Goal: Task Accomplishment & Management: Use online tool/utility

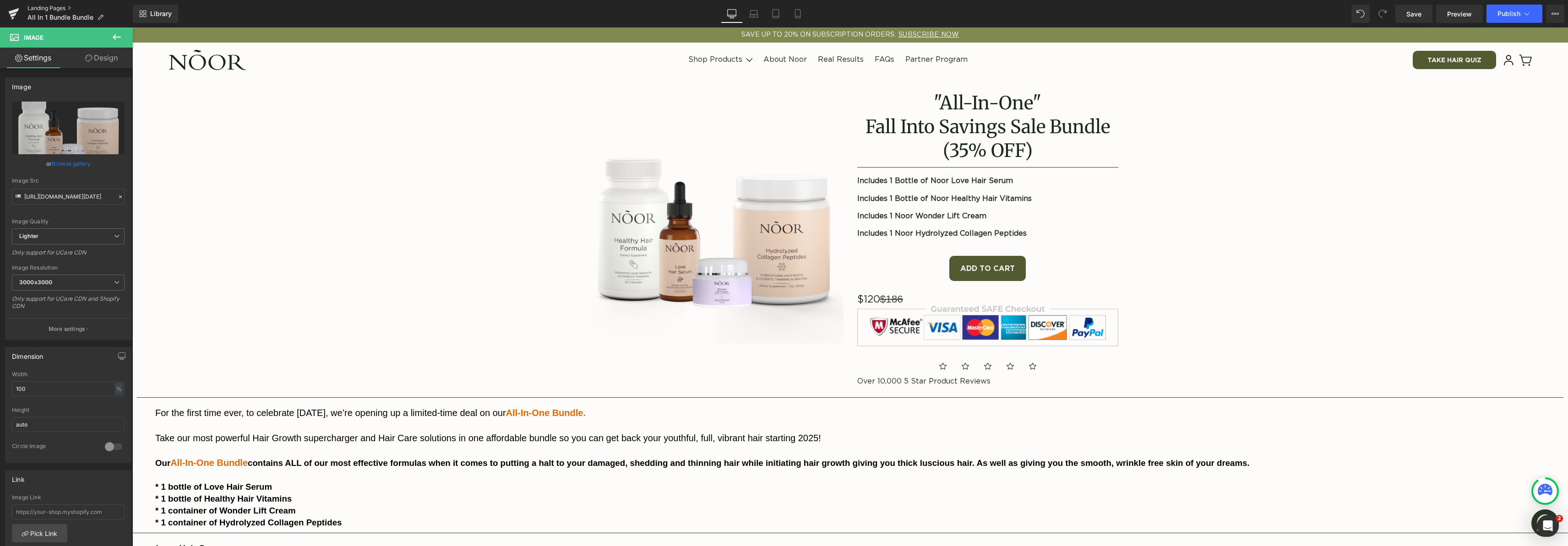
click at [64, 7] on link "Landing Pages" at bounding box center [80, 8] width 105 height 8
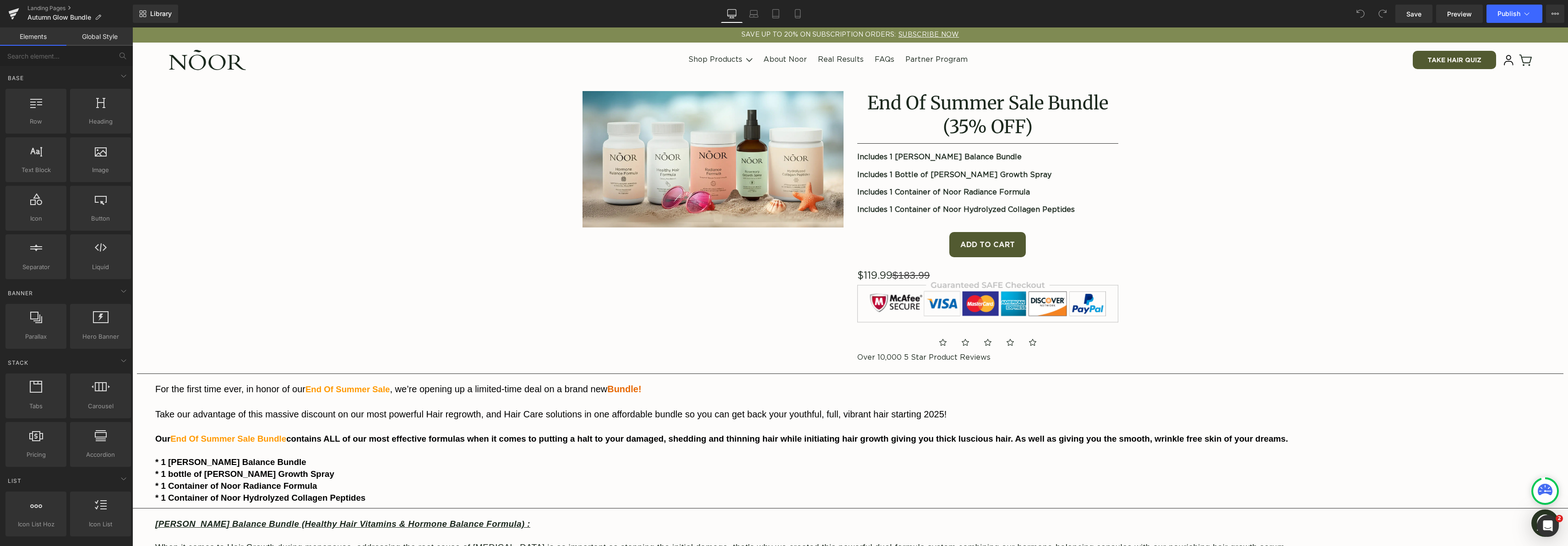
click at [754, 176] on img at bounding box center [713, 159] width 261 height 137
click at [756, 157] on img at bounding box center [713, 159] width 261 height 137
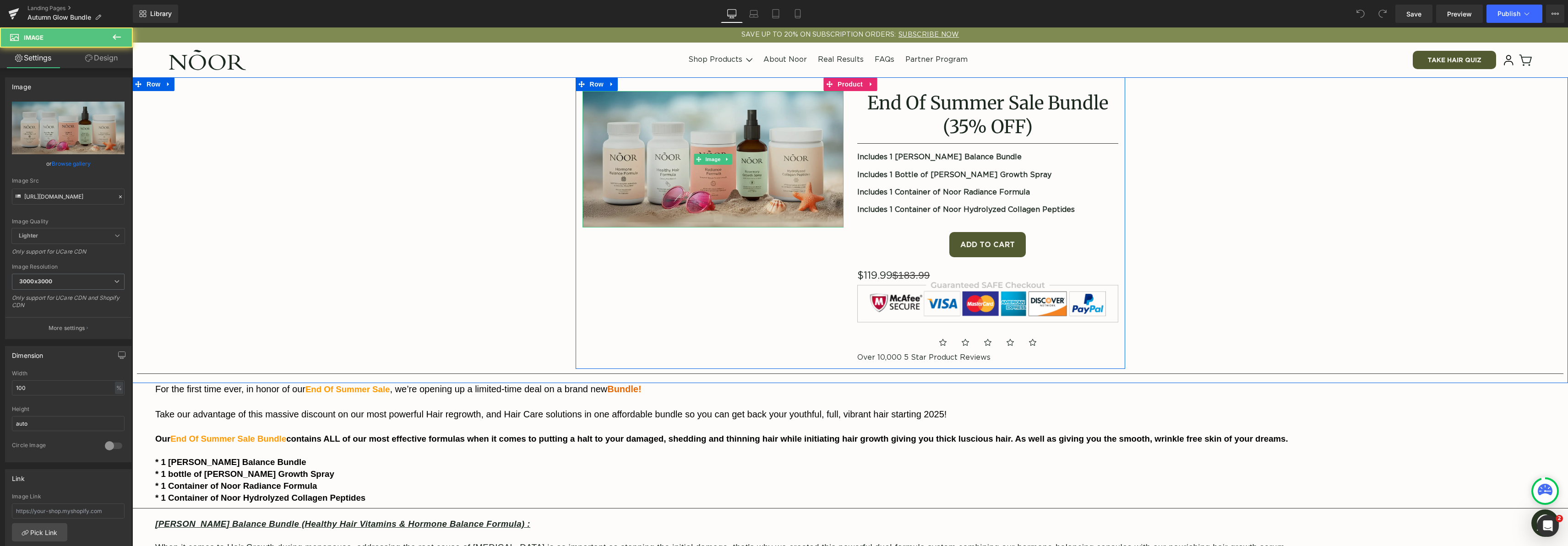
click at [744, 167] on img at bounding box center [713, 159] width 261 height 137
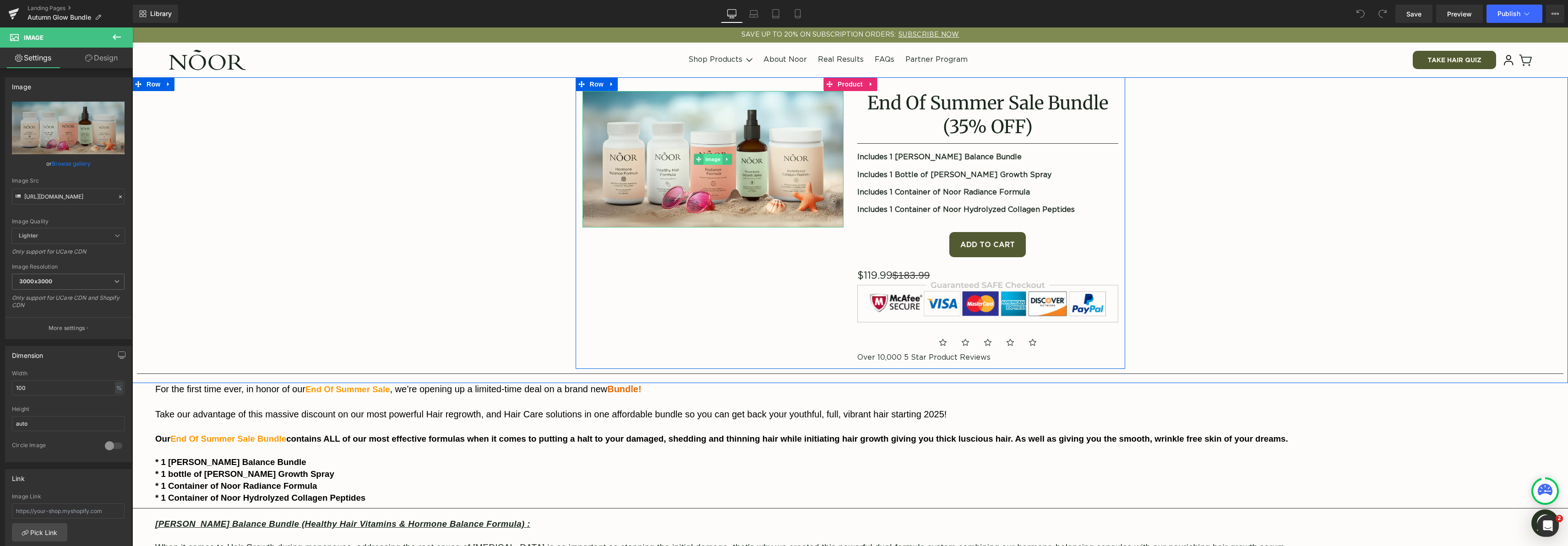
click at [711, 160] on span "Image" at bounding box center [712, 159] width 19 height 11
click at [73, 163] on link "Browse gallery" at bounding box center [71, 163] width 39 height 16
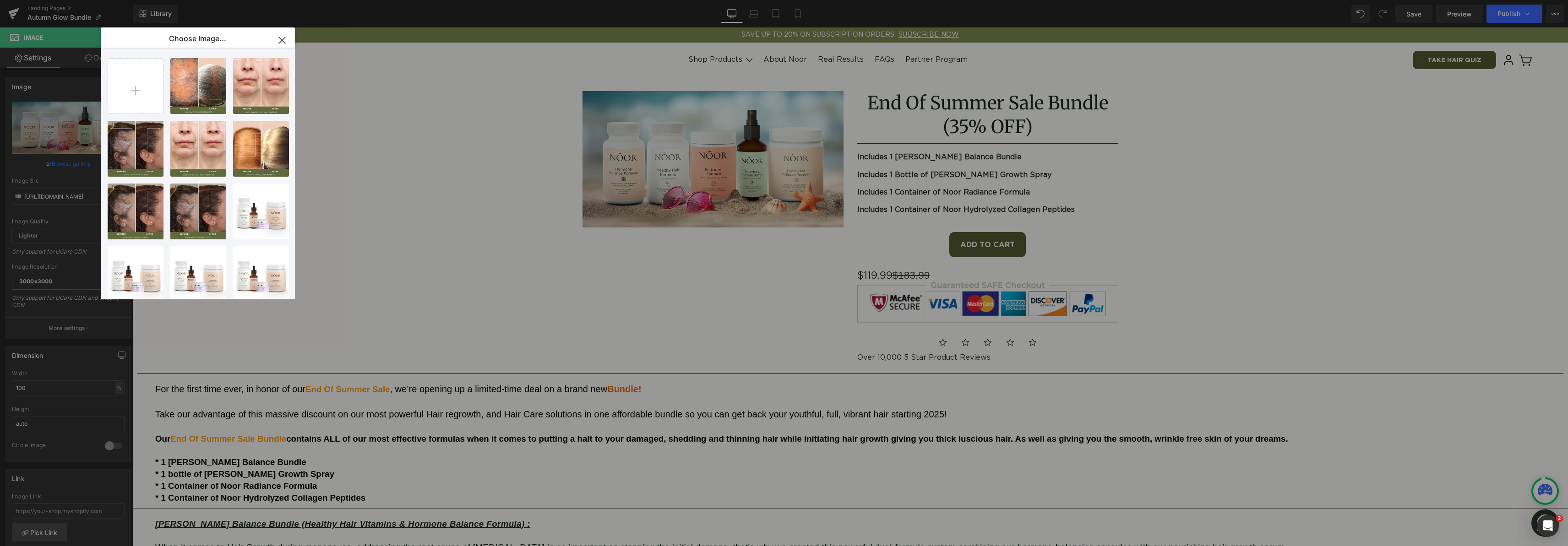
drag, startPoint x: 284, startPoint y: 38, endPoint x: 8, endPoint y: 95, distance: 281.8
click at [284, 38] on icon "button" at bounding box center [282, 40] width 15 height 15
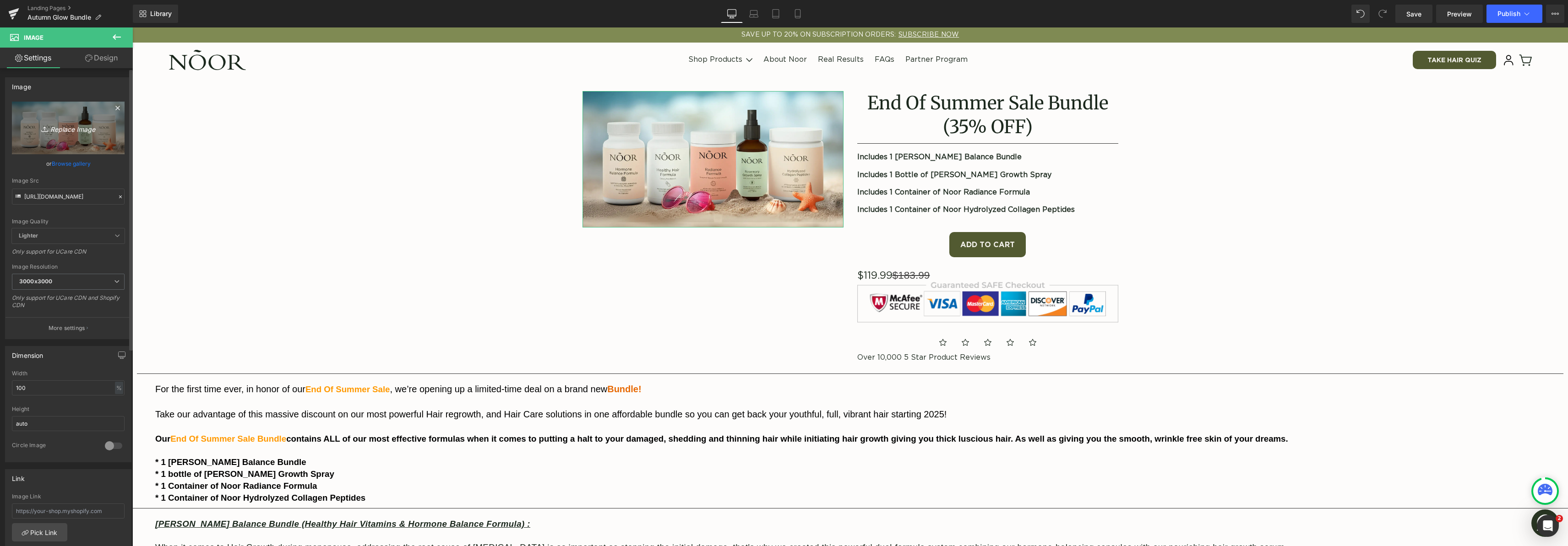
click at [91, 121] on link "Replace Image" at bounding box center [68, 128] width 112 height 53
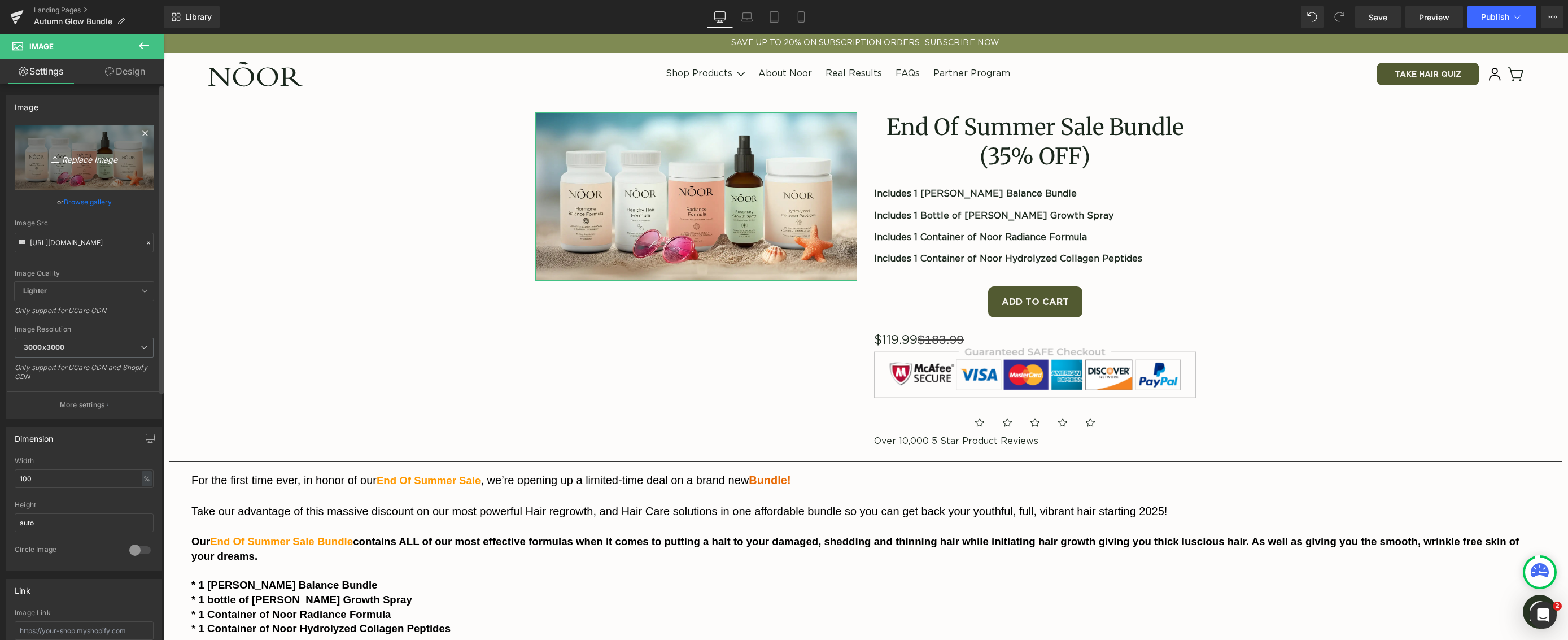
click at [81, 159] on icon "Replace Image" at bounding box center [84, 157] width 90 height 14
type input "C:\fakepath\Bundle1-Fall 2.webp"
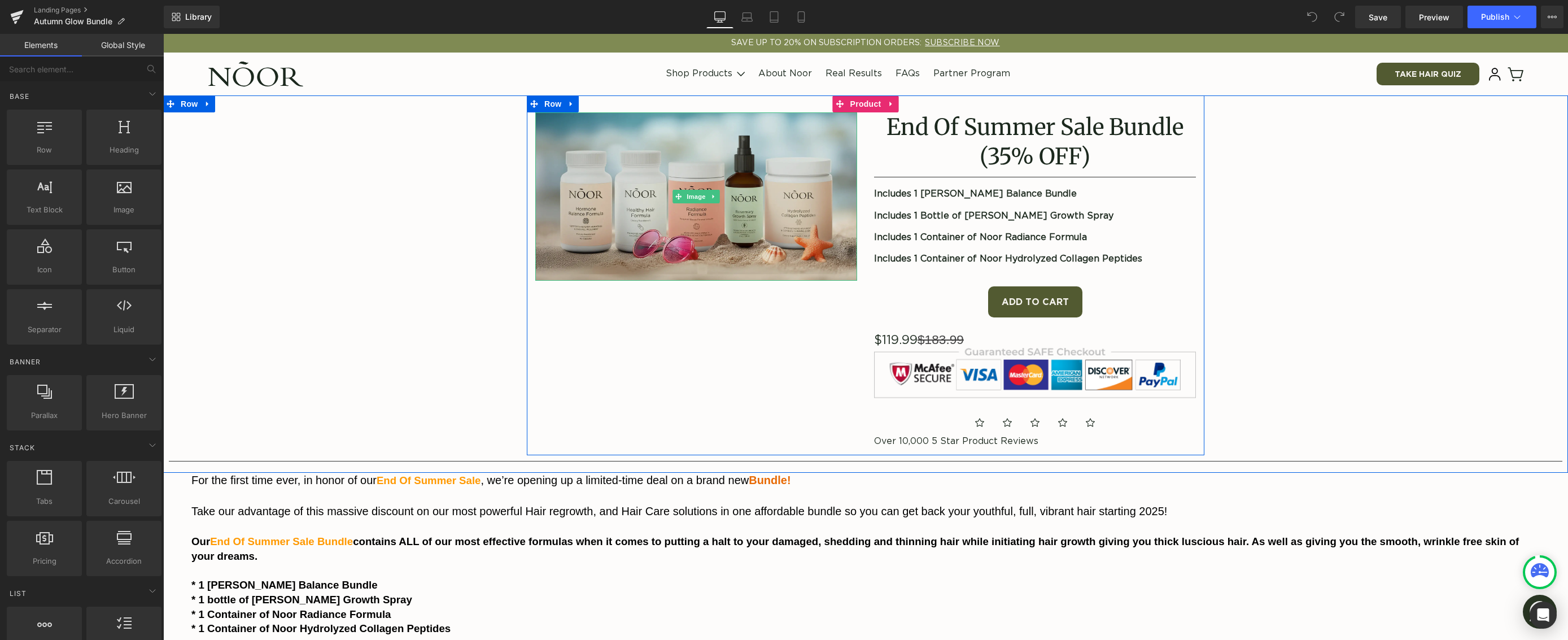
click at [613, 186] on img at bounding box center [696, 196] width 322 height 169
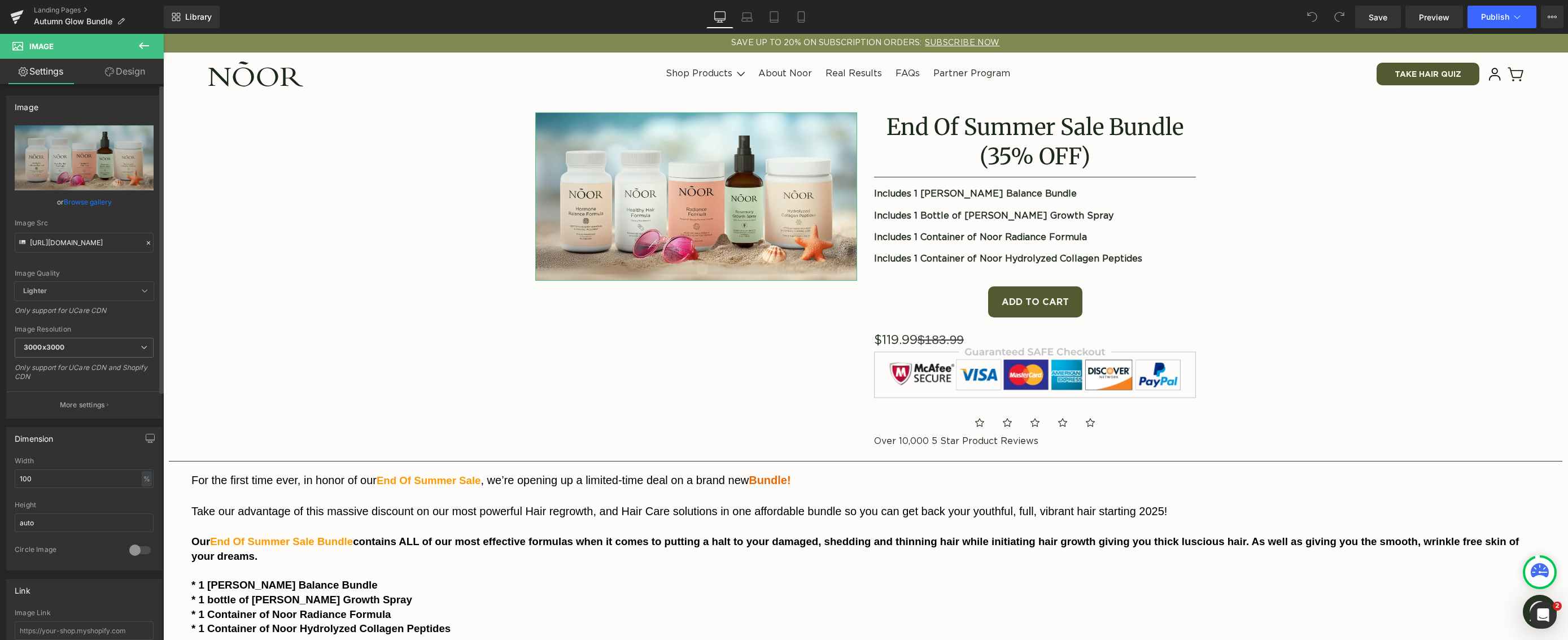
click at [146, 243] on icon at bounding box center [148, 242] width 8 height 8
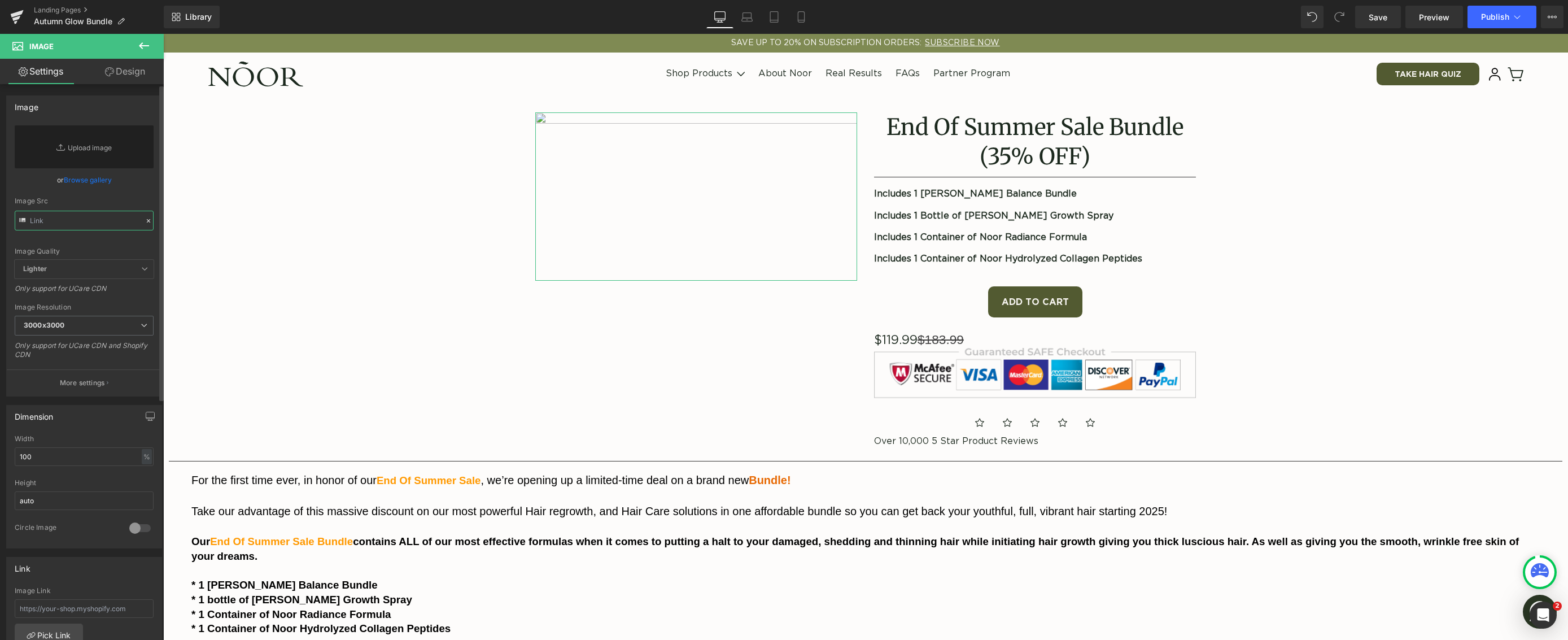
click at [101, 225] on input "text" at bounding box center [84, 221] width 139 height 20
paste input "https://admin.shopify.com/store/noorhair/content/files/35772773269757?selectedV…"
type input "https://admin.shopify.com/store/noorhair/content/files/35772773269757?selectedV…"
paste input "https://admin.shopify.com/store/noorhair/content/files/35772773269757?selectedV…"
type input "https://admin.shopify.com/store/noorhair/content/files/35772773269757?selectedV…"
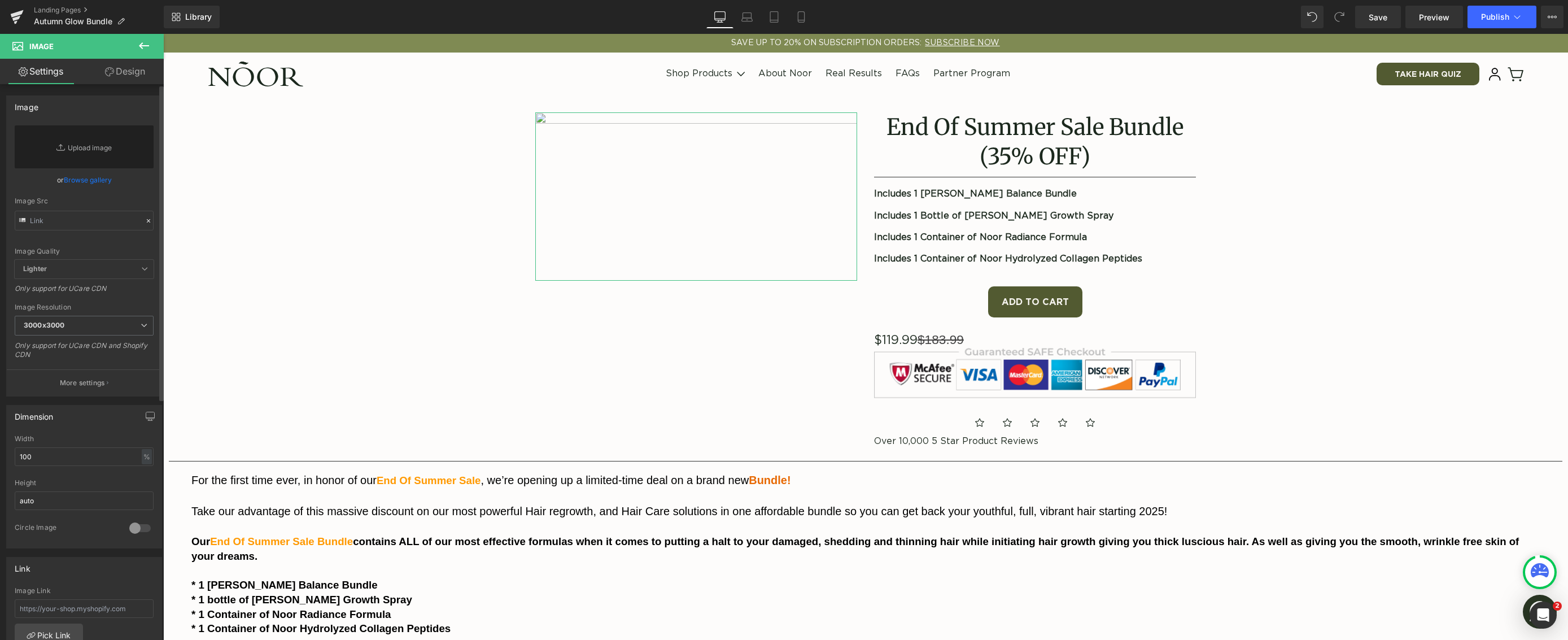
click at [91, 181] on link "Browse gallery" at bounding box center [88, 179] width 48 height 20
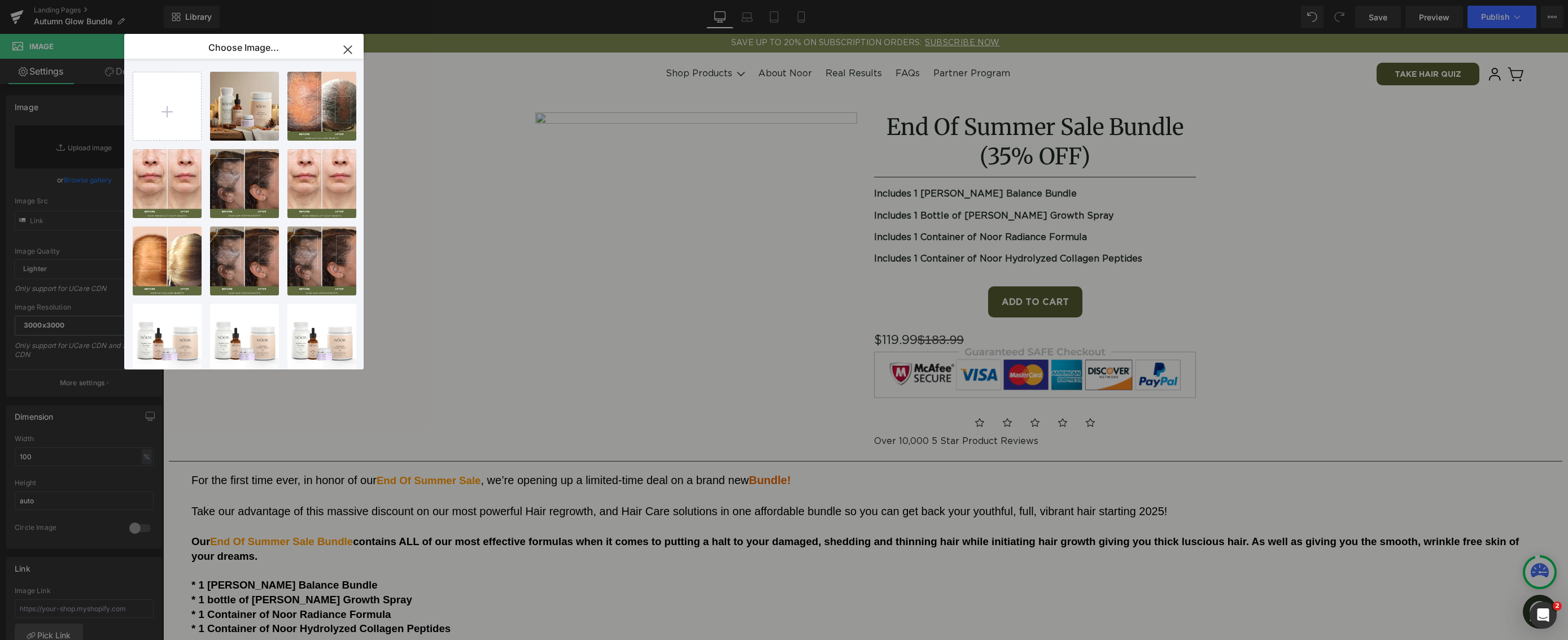
click at [346, 46] on icon "button" at bounding box center [348, 49] width 18 height 18
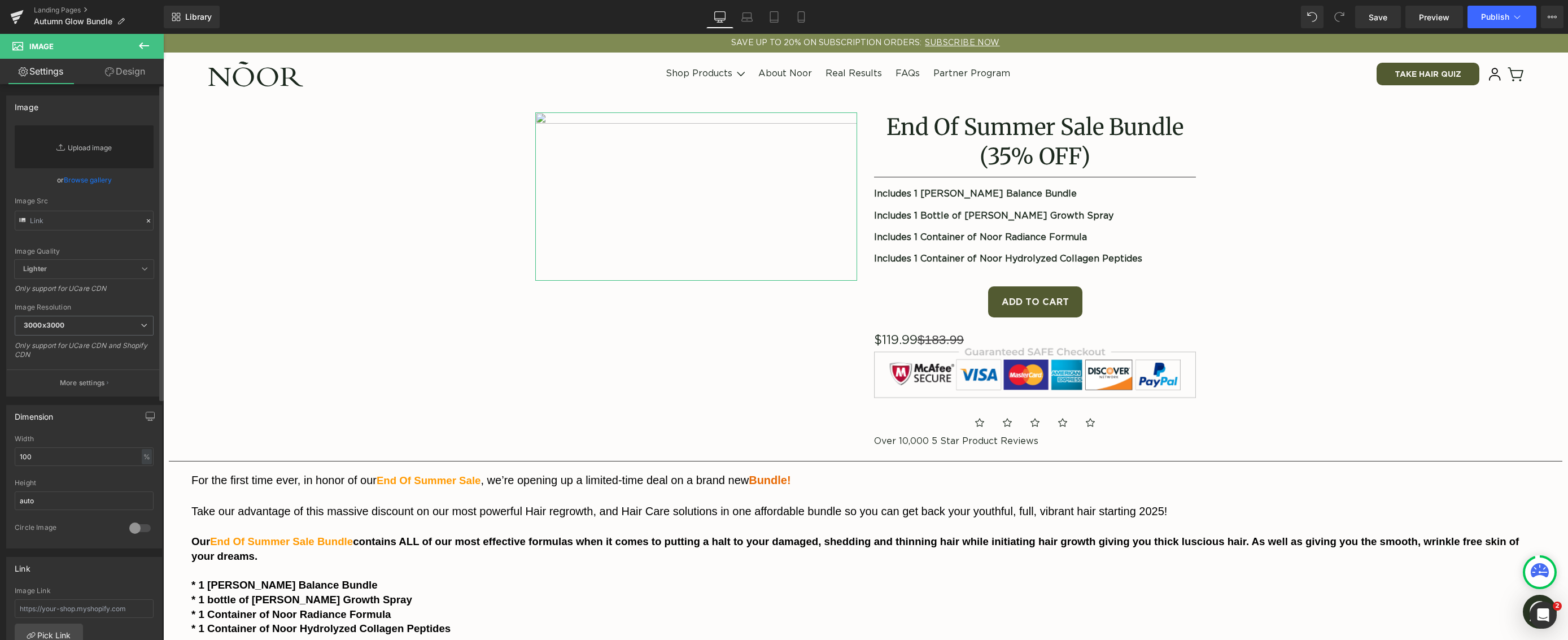
click at [122, 141] on link "Replace Image" at bounding box center [84, 147] width 139 height 43
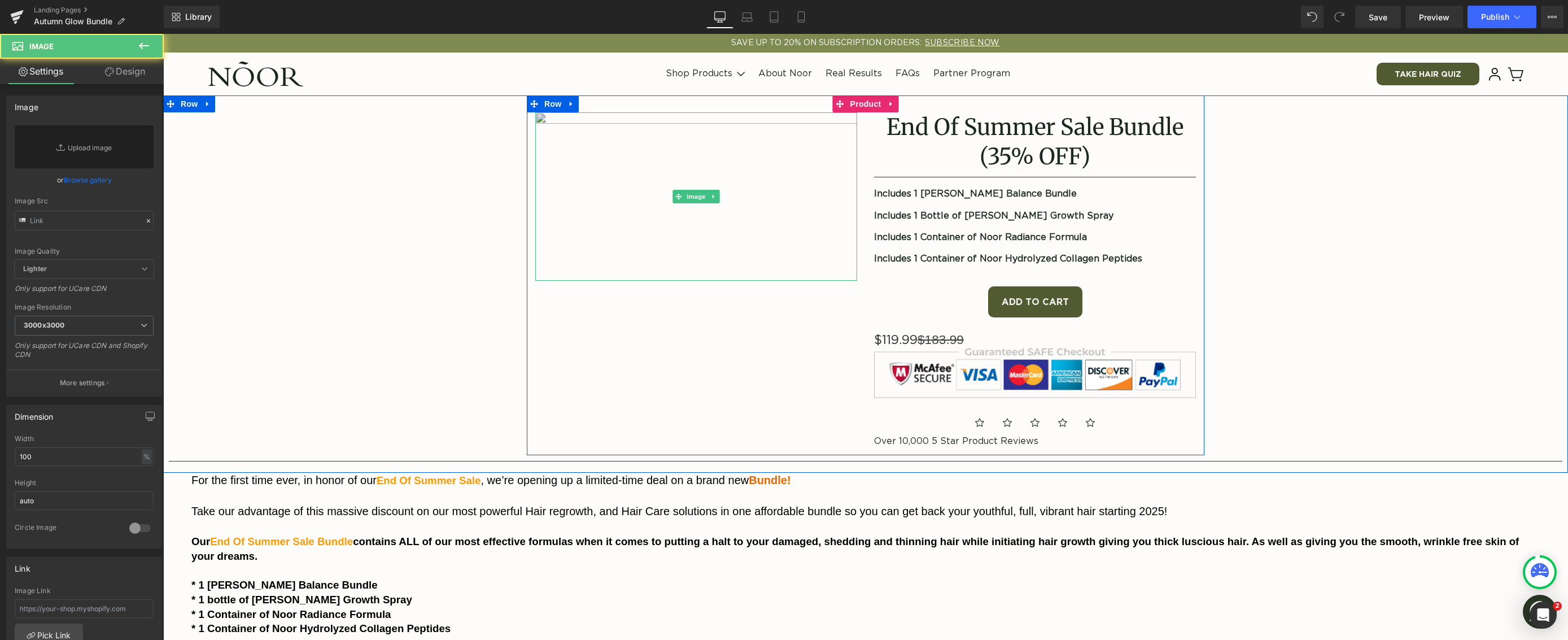
click at [646, 185] on img at bounding box center [696, 196] width 322 height 169
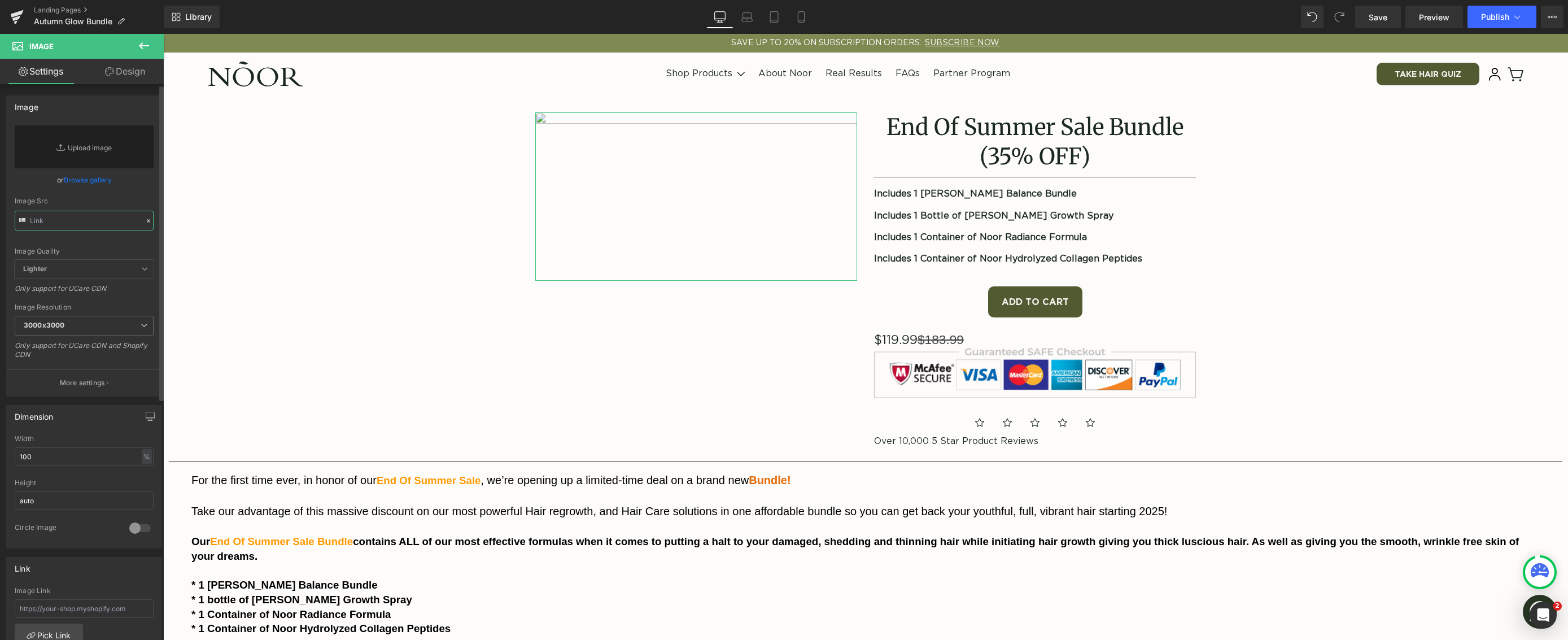
click at [67, 212] on input "text" at bounding box center [84, 221] width 139 height 20
type input "https://admin.shopify.com/store/noorhair/content/files/35772773269757?selectedV…"
click at [74, 217] on input "text" at bounding box center [84, 221] width 139 height 20
paste input "https://admin.shopify.com/store/noorhair/content/files/35772773269757?selectedV…"
type input "https://admin.shopify.com/store/noorhair/content/files/35772773269757?selectedV…"
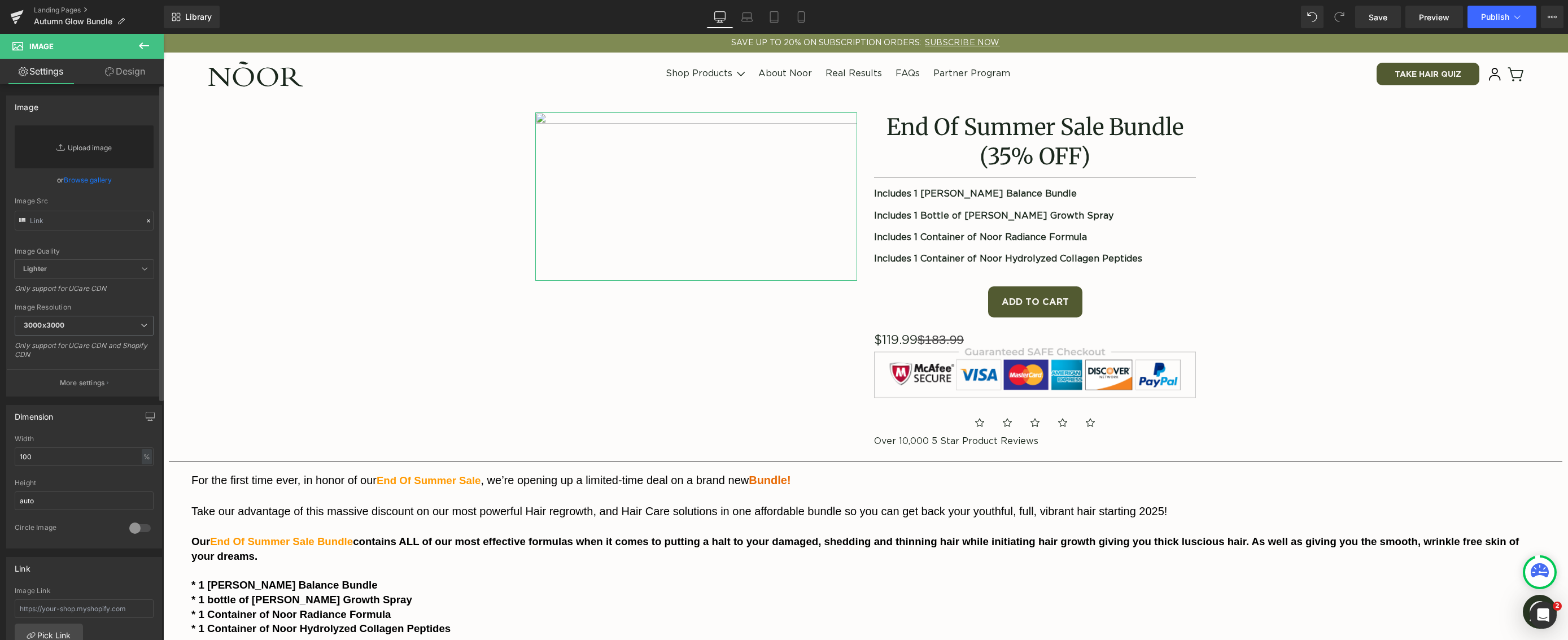
click at [86, 141] on link "Replace Image" at bounding box center [84, 147] width 139 height 43
type input "C:\fakepath\Bundle1-Fall 2.webp"
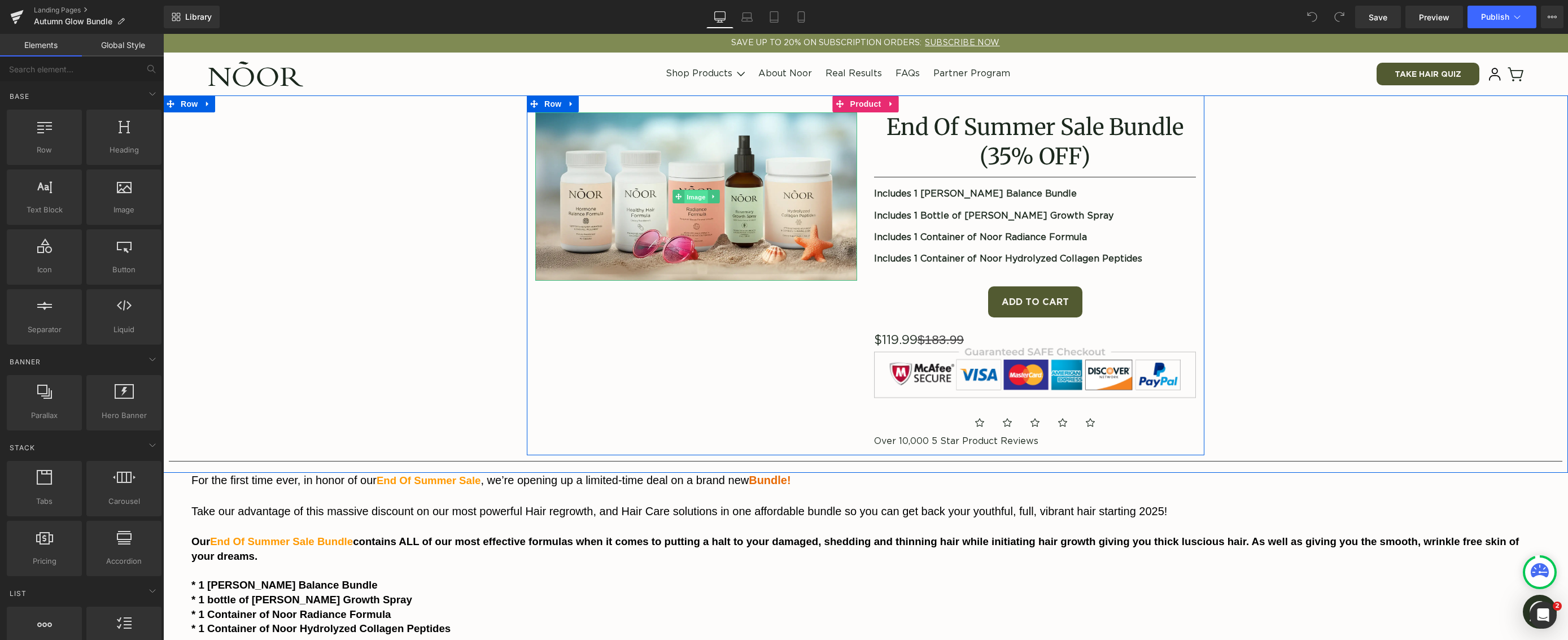
click at [692, 196] on span "Image" at bounding box center [695, 197] width 24 height 13
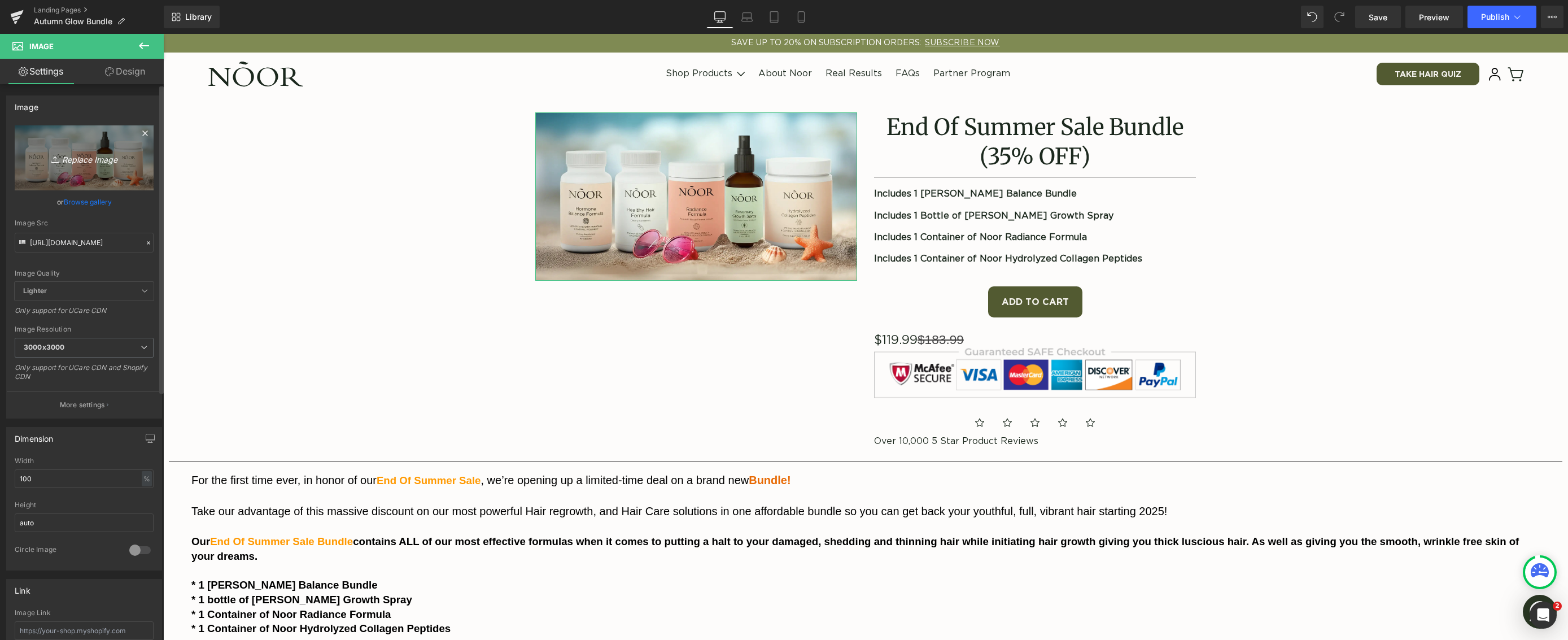
click at [98, 175] on link "Replace Image" at bounding box center [84, 157] width 139 height 65
type input "C:\fakepath\Bundle1-Fall 2.webp"
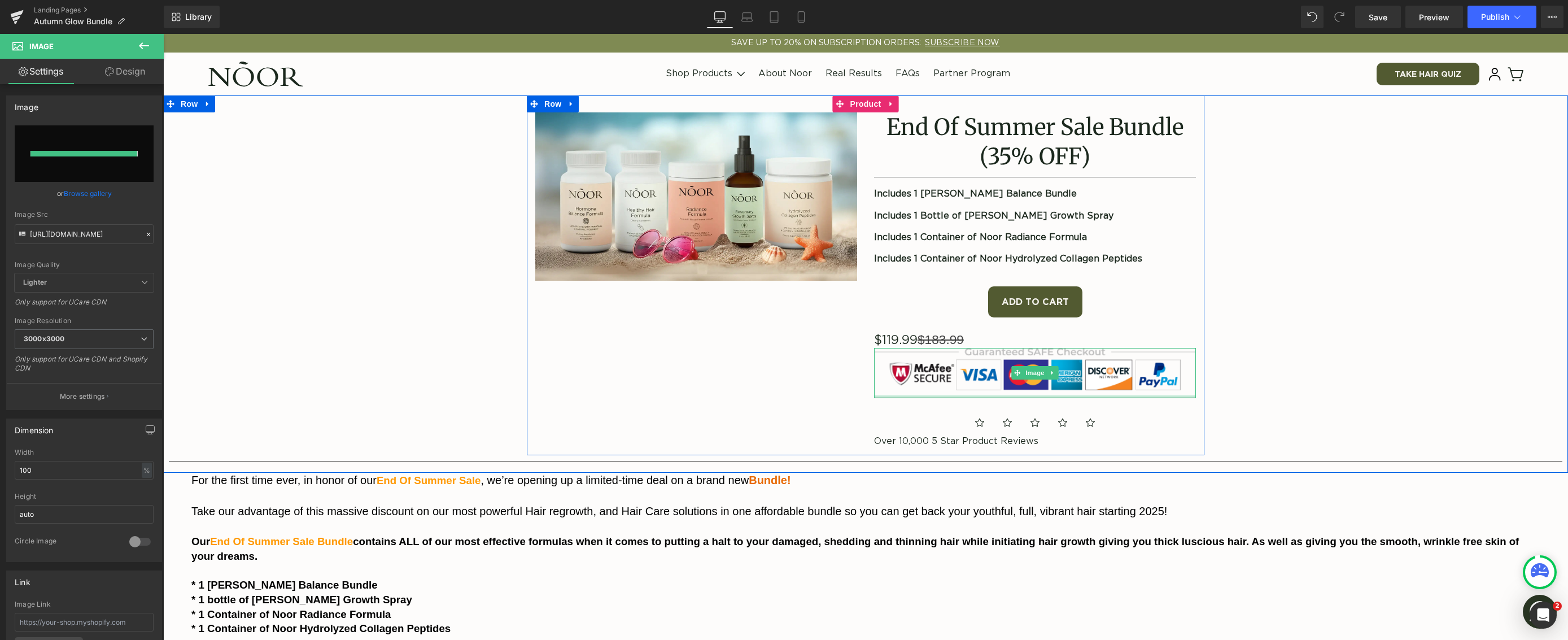
type input "https://ucarecdn.com/cb8c5c42-526d-418b-bc9c-7515a8d8dc28/-/format/auto/-/previ…"
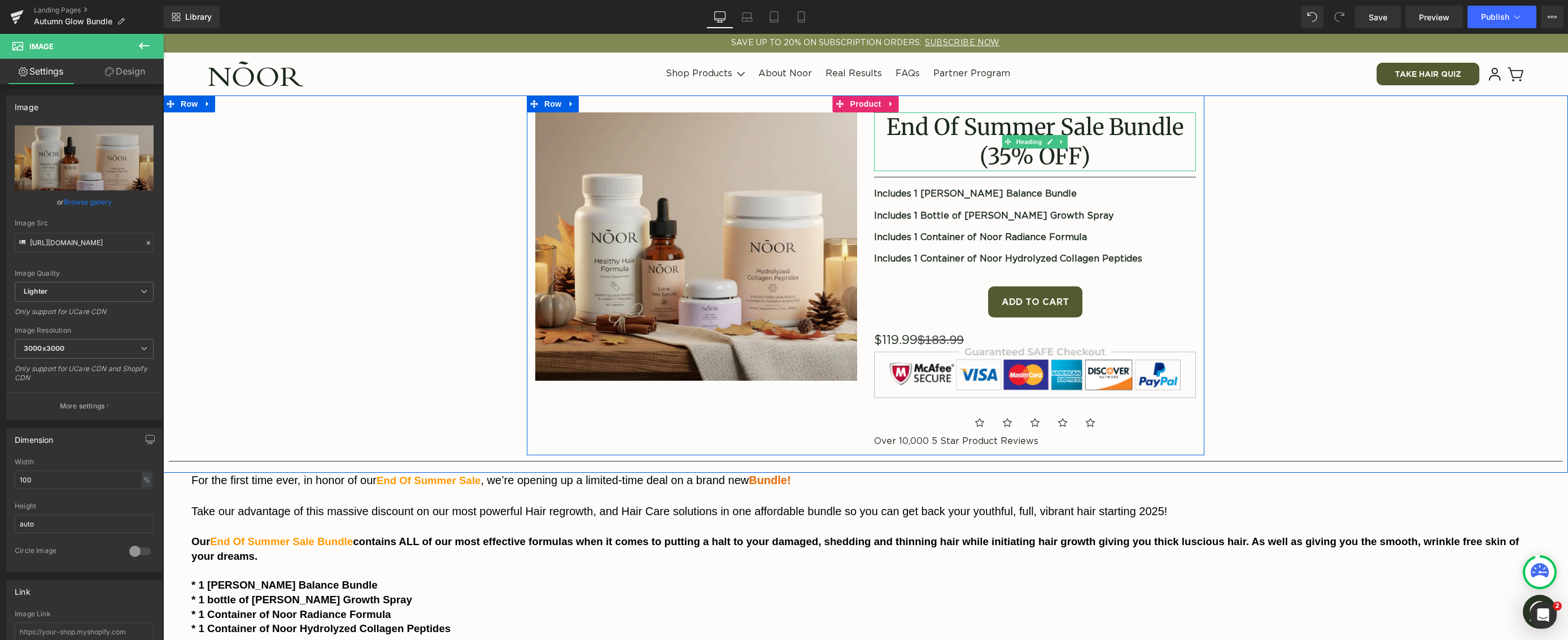
click at [994, 129] on gdiv at bounding box center [1036, 129] width 322 height 34
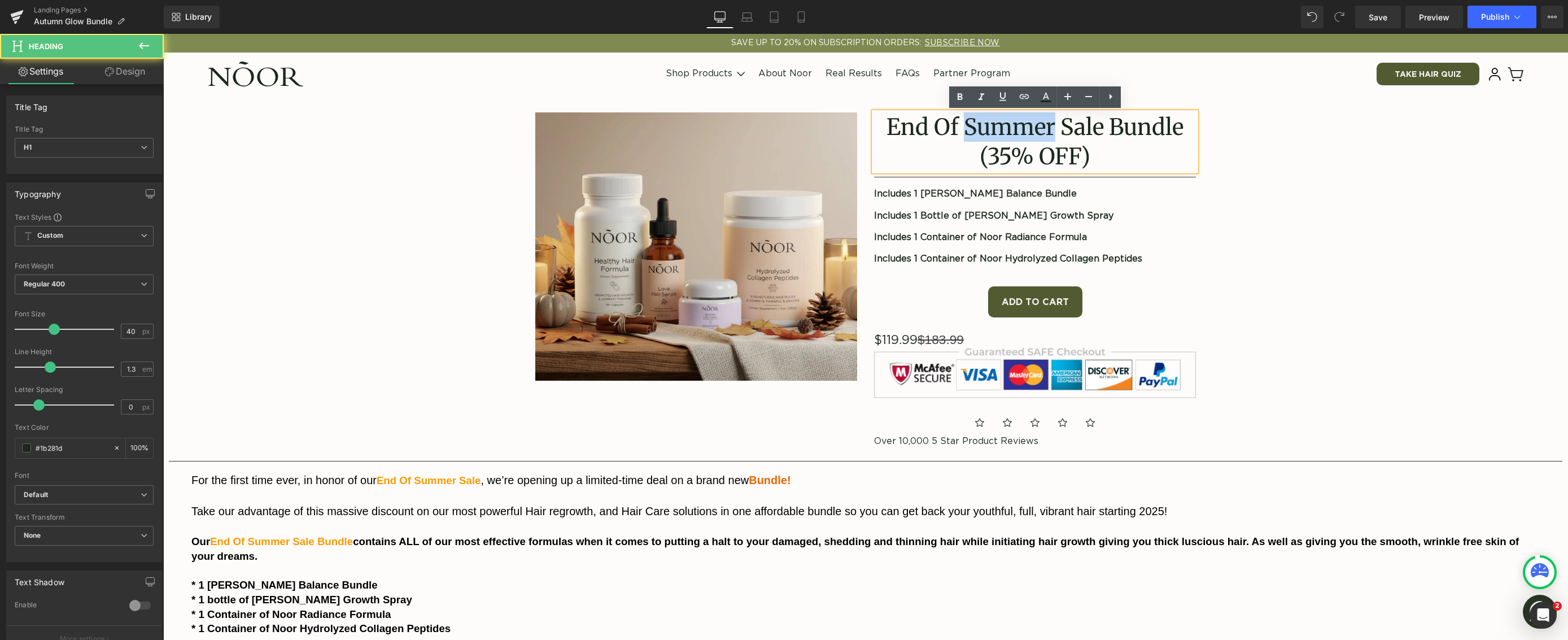
click at [994, 129] on h1 "End Of Summer Sale Bundle" at bounding box center [1036, 126] width 322 height 29
click at [1024, 118] on h1 "End Of Summer Sale Bundle" at bounding box center [1036, 126] width 322 height 29
drag, startPoint x: 1095, startPoint y: 129, endPoint x: 909, endPoint y: 128, distance: 186.0
click at [909, 128] on h1 "End Of Summer Sale Bundle" at bounding box center [1036, 126] width 322 height 29
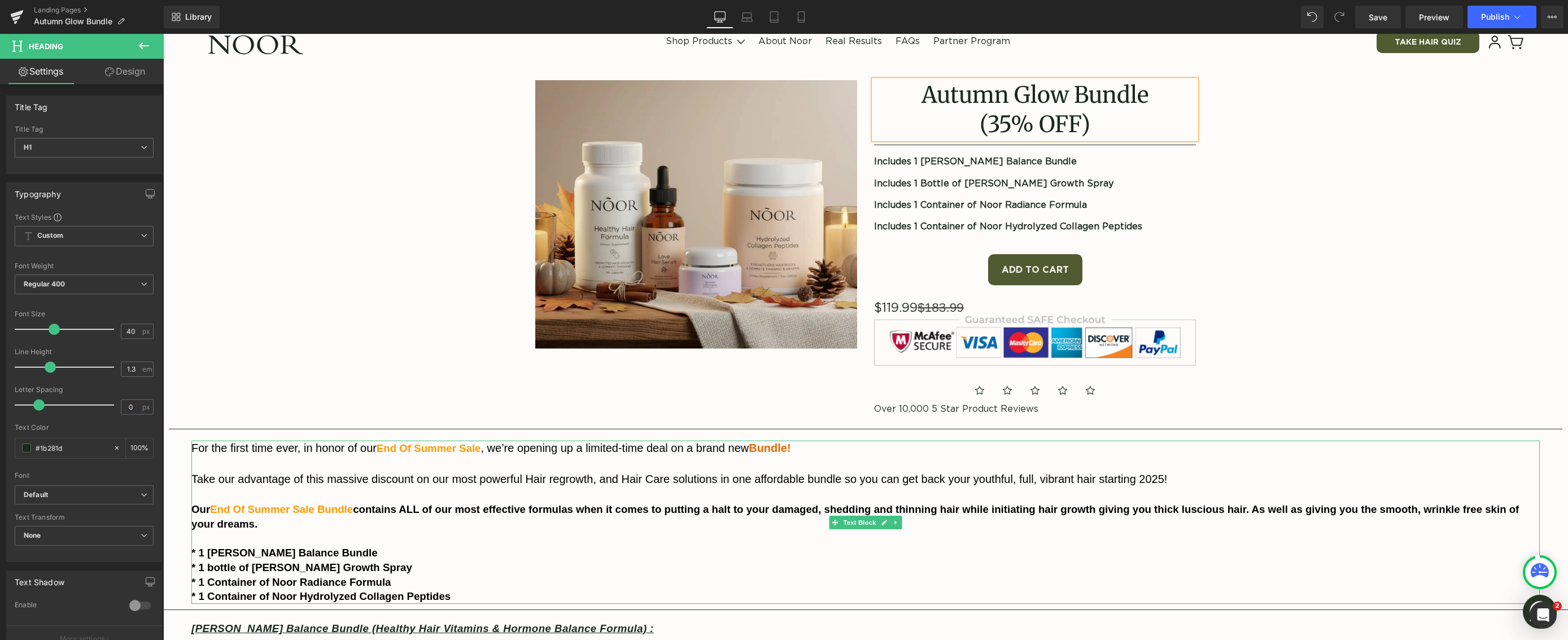
scroll to position [53, 0]
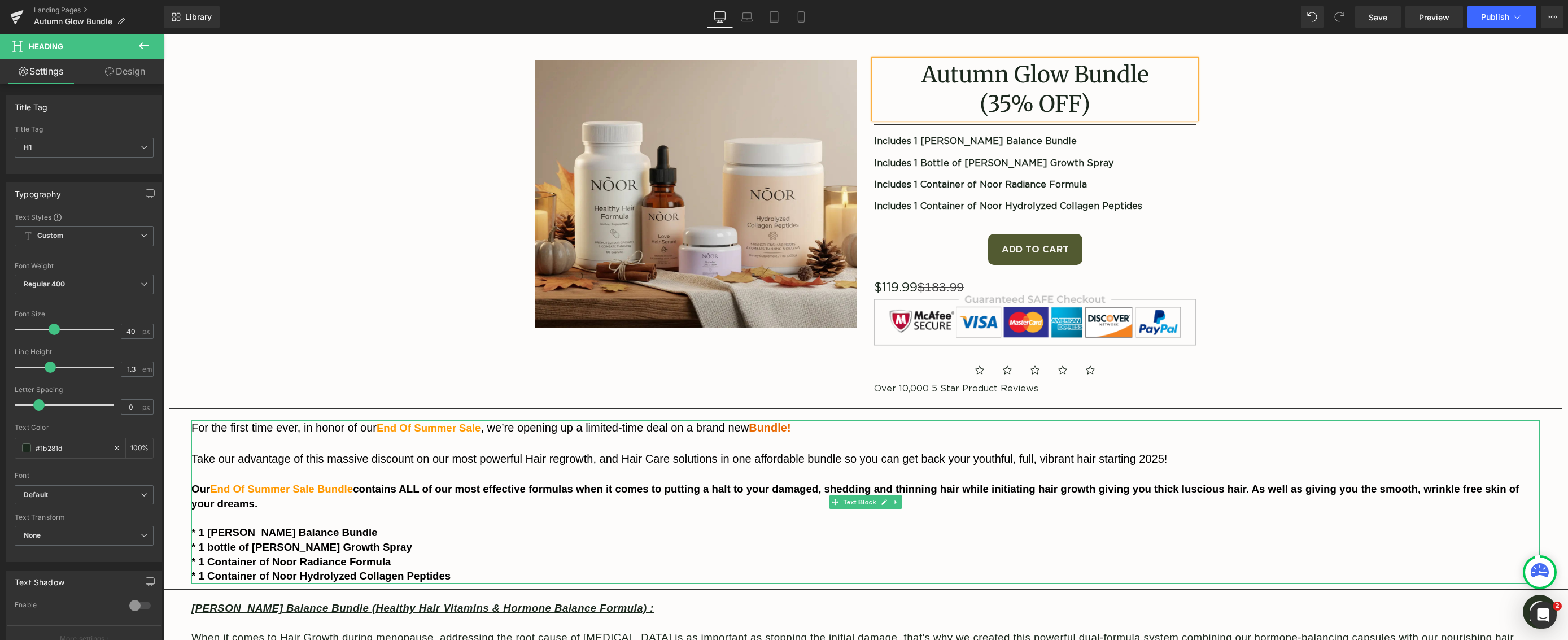
click at [413, 432] on span "End Of Summer Sale" at bounding box center [429, 428] width 105 height 12
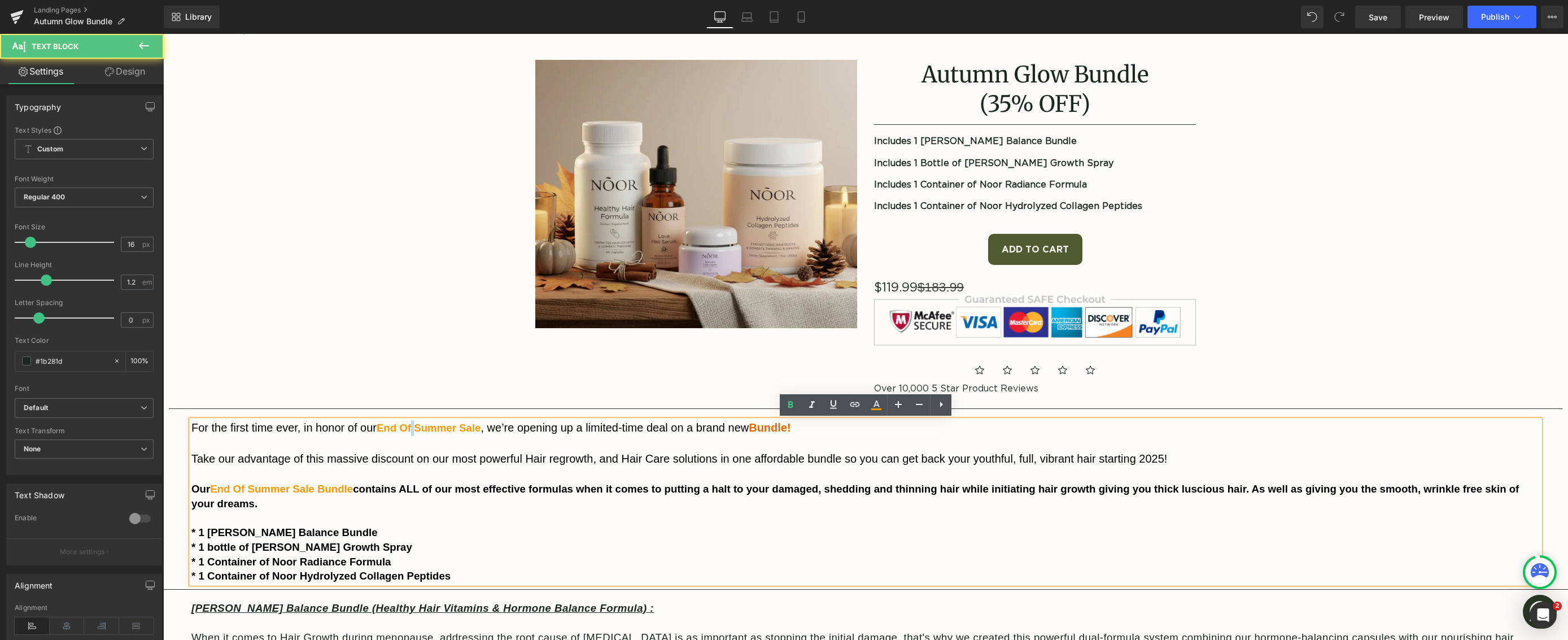
click at [413, 432] on span "End Of Summer Sale" at bounding box center [429, 428] width 105 height 12
click at [407, 431] on span "End Of Summer Sale" at bounding box center [429, 428] width 105 height 12
click at [305, 428] on span "For the first time ever, in honor of our End Of Summer Sale , we’re opening up …" at bounding box center [469, 427] width 557 height 12
drag, startPoint x: 308, startPoint y: 428, endPoint x: 181, endPoint y: 428, distance: 127.0
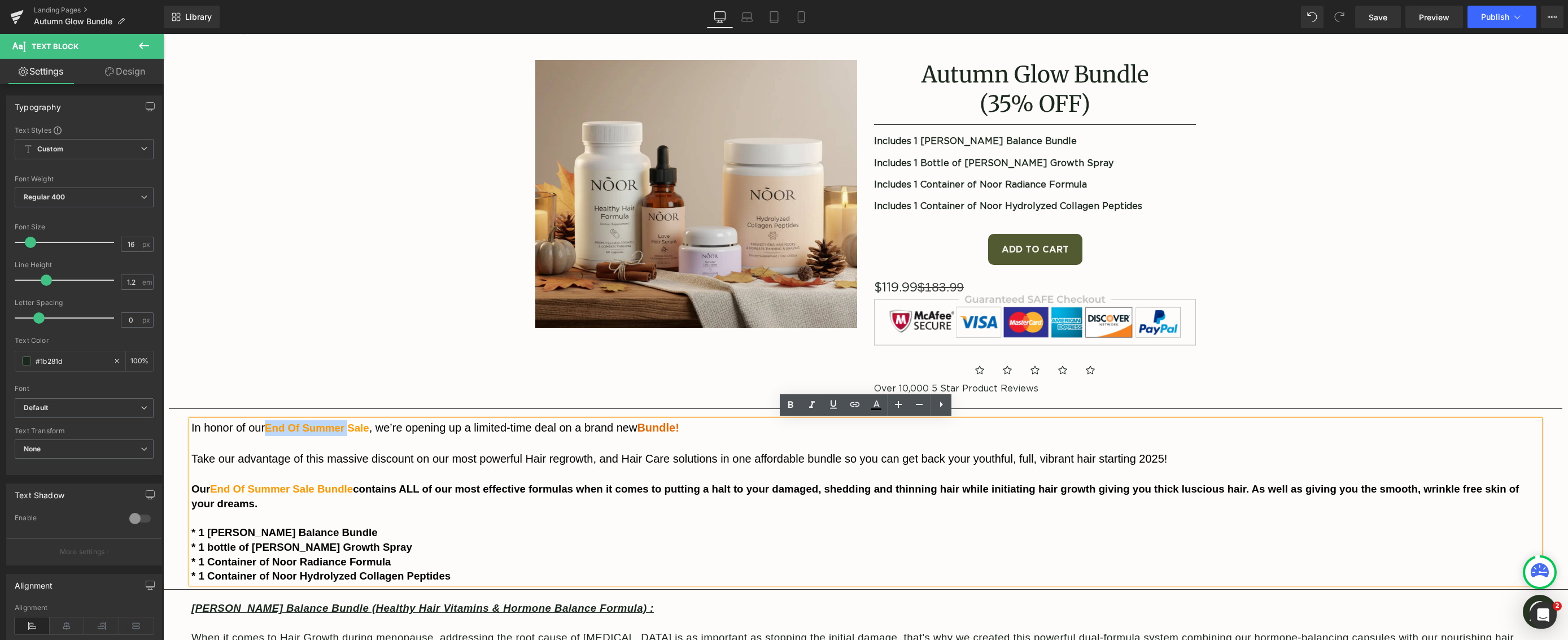
drag, startPoint x: 268, startPoint y: 429, endPoint x: 350, endPoint y: 434, distance: 82.2
click at [350, 434] on p "In honor of our End Of Summer Sale , we’re opening up a limited-time deal on a …" at bounding box center [865, 428] width 1348 height 16
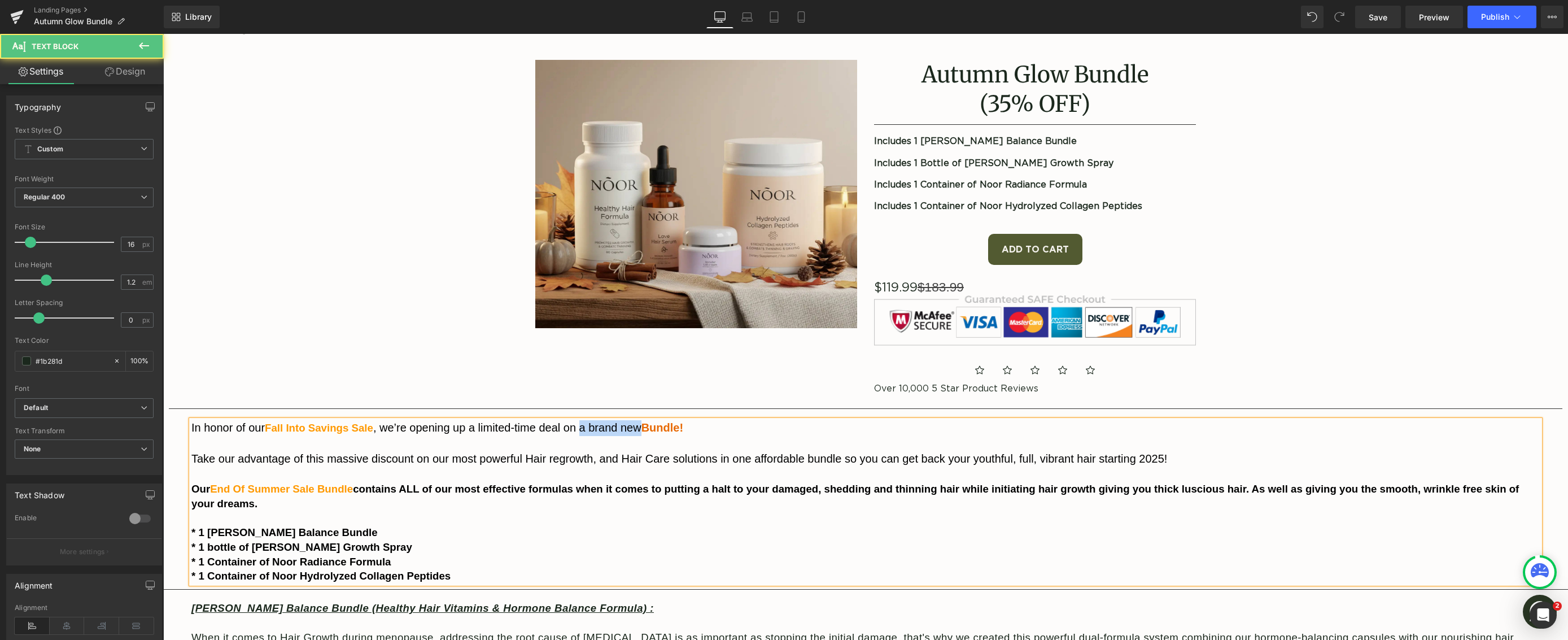
drag, startPoint x: 584, startPoint y: 430, endPoint x: 643, endPoint y: 435, distance: 59.2
click at [643, 435] on p "In honor of our Fall Into Savings Sale , we’re opening up a limited-time deal o…" at bounding box center [865, 428] width 1348 height 16
click at [601, 428] on span "Bundle!" at bounding box center [616, 427] width 41 height 12
click at [637, 429] on span "Bundle!" at bounding box center [616, 427] width 41 height 12
click at [621, 428] on span "Bundle Autumn Glow Bundle!" at bounding box center [676, 427] width 160 height 12
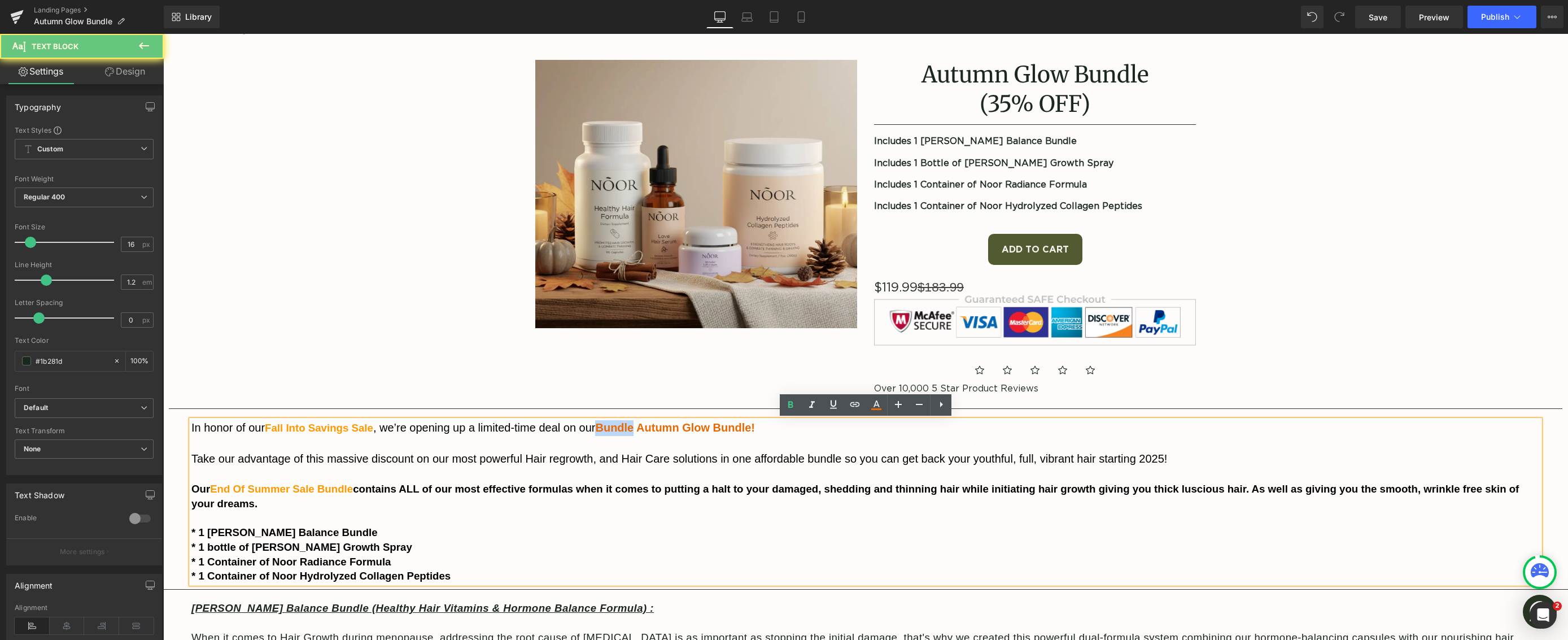
click at [621, 428] on span "Bundle Autumn Glow Bundle!" at bounding box center [676, 427] width 160 height 12
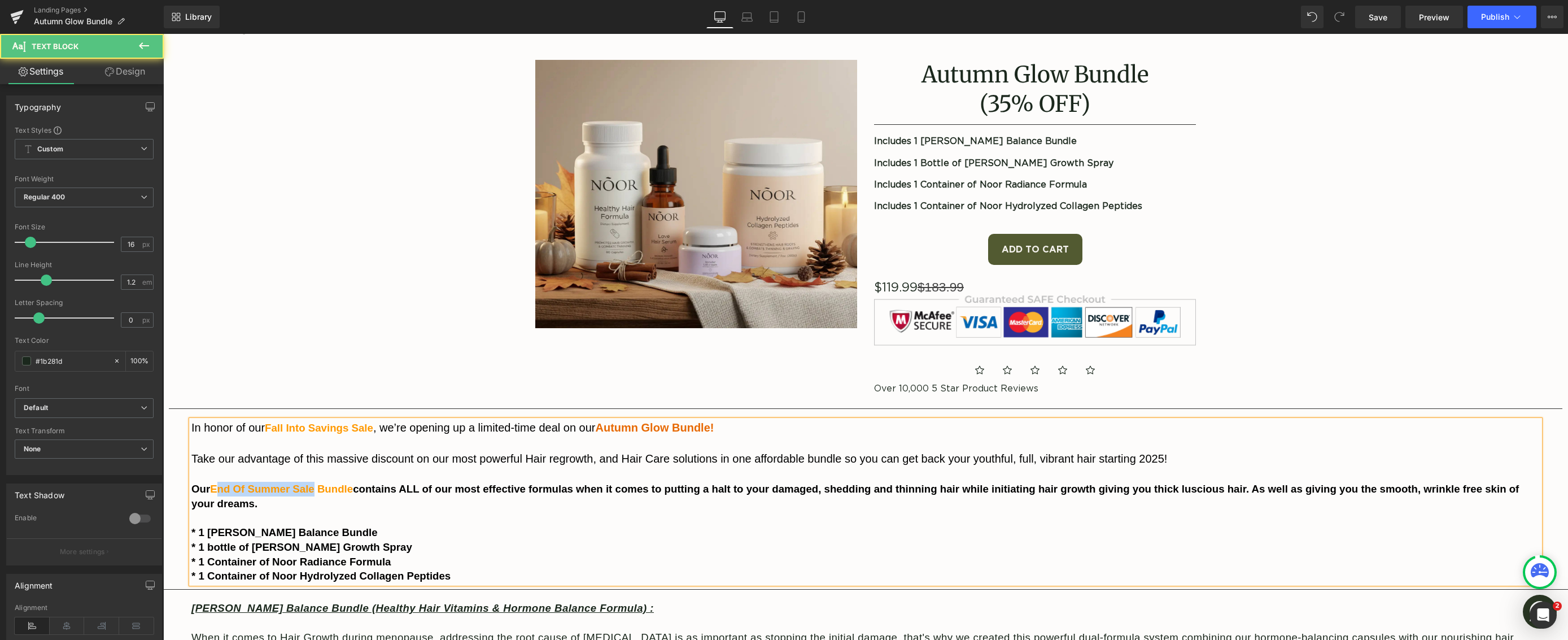
drag, startPoint x: 317, startPoint y: 488, endPoint x: 220, endPoint y: 493, distance: 97.1
click at [220, 493] on span "End Of Summer Sale Bundle" at bounding box center [282, 488] width 143 height 12
click at [218, 491] on span "EAutumn Glow Bundle" at bounding box center [267, 488] width 114 height 12
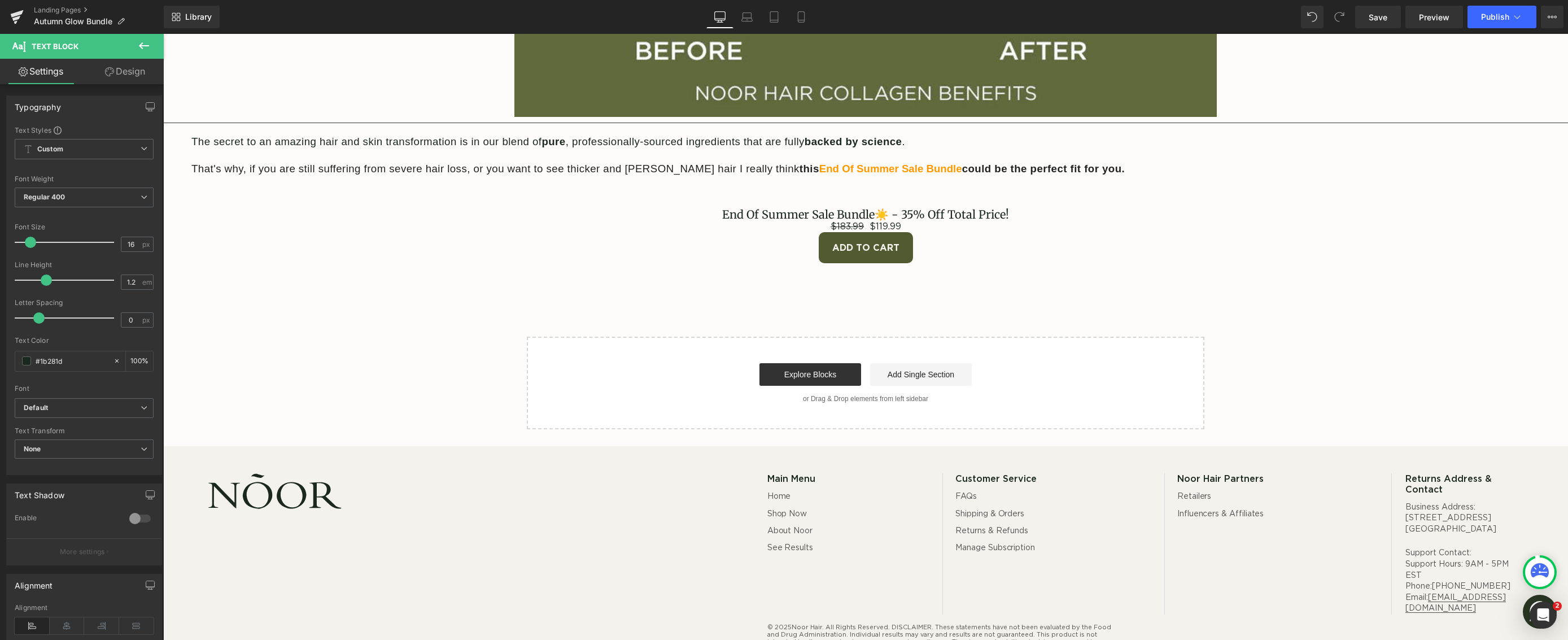
scroll to position [5545, 0]
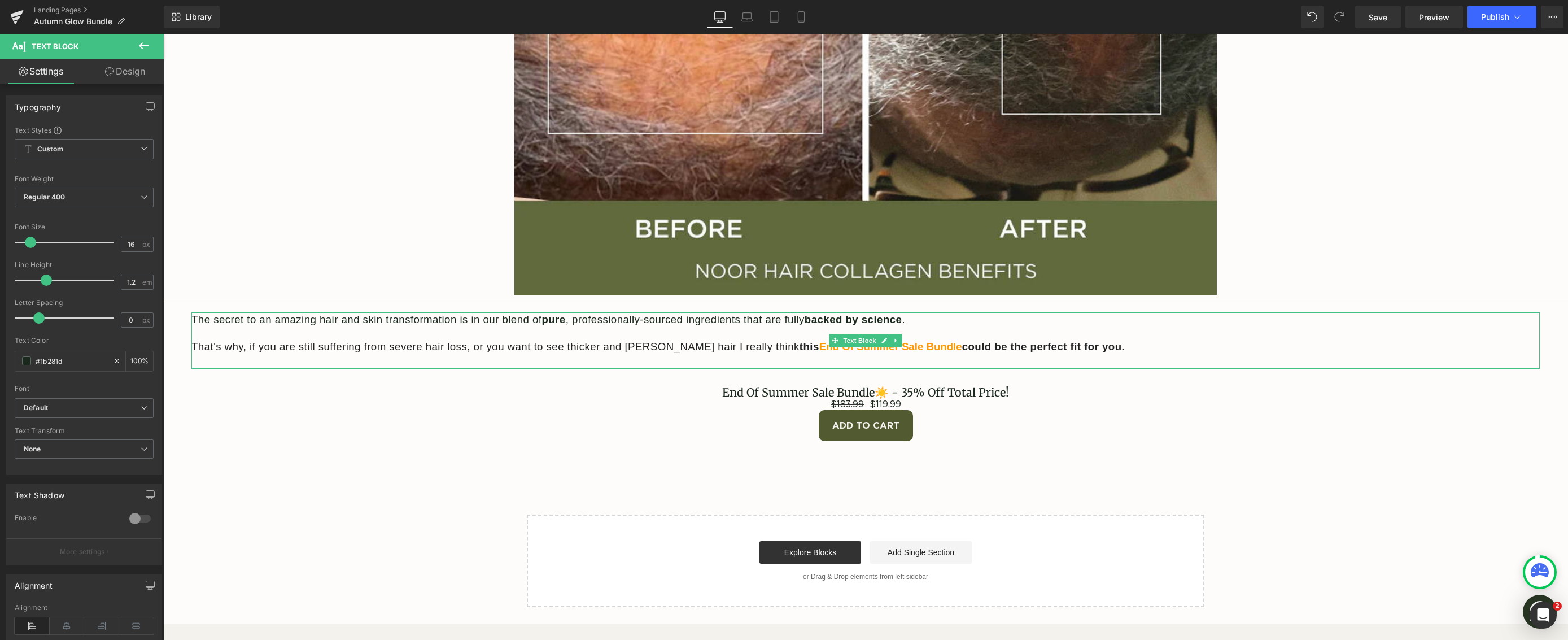
click at [820, 349] on span "End Of Summer Sale Bundle" at bounding box center [891, 346] width 143 height 12
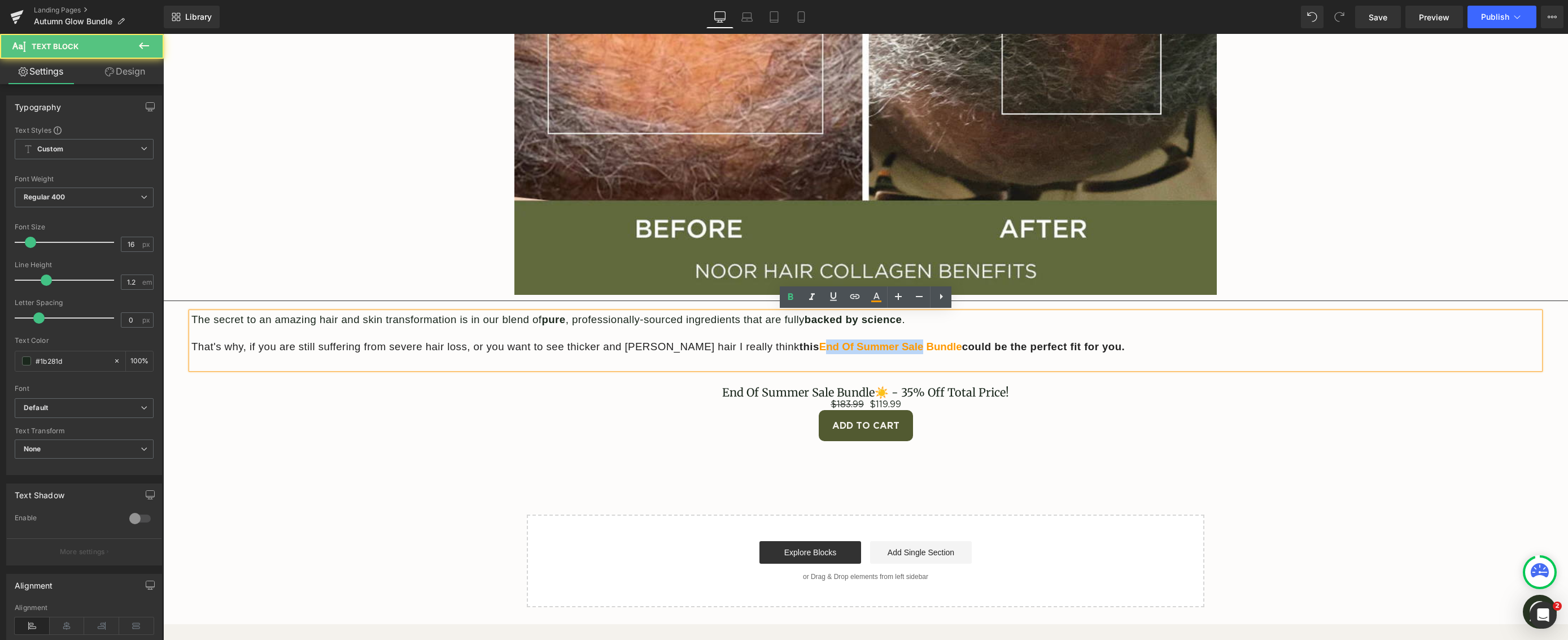
drag, startPoint x: 838, startPoint y: 350, endPoint x: 769, endPoint y: 351, distance: 69.0
click at [820, 351] on span "End Of Summer Sale Bundle" at bounding box center [891, 346] width 143 height 12
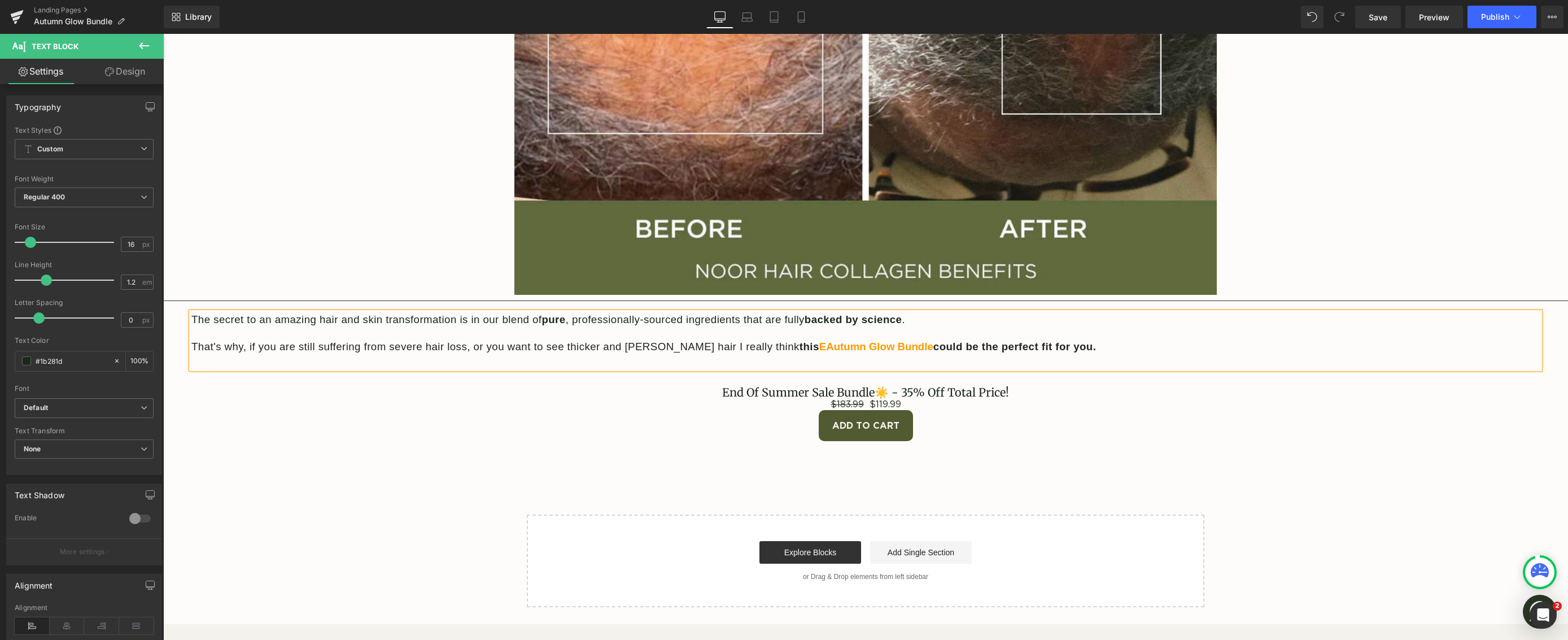
click at [820, 348] on span "EAutumn Glow Bundle" at bounding box center [876, 346] width 114 height 12
click at [1222, 352] on p "That's why, if you are still suffering from severe hair loss, or you want to se…" at bounding box center [865, 347] width 1348 height 15
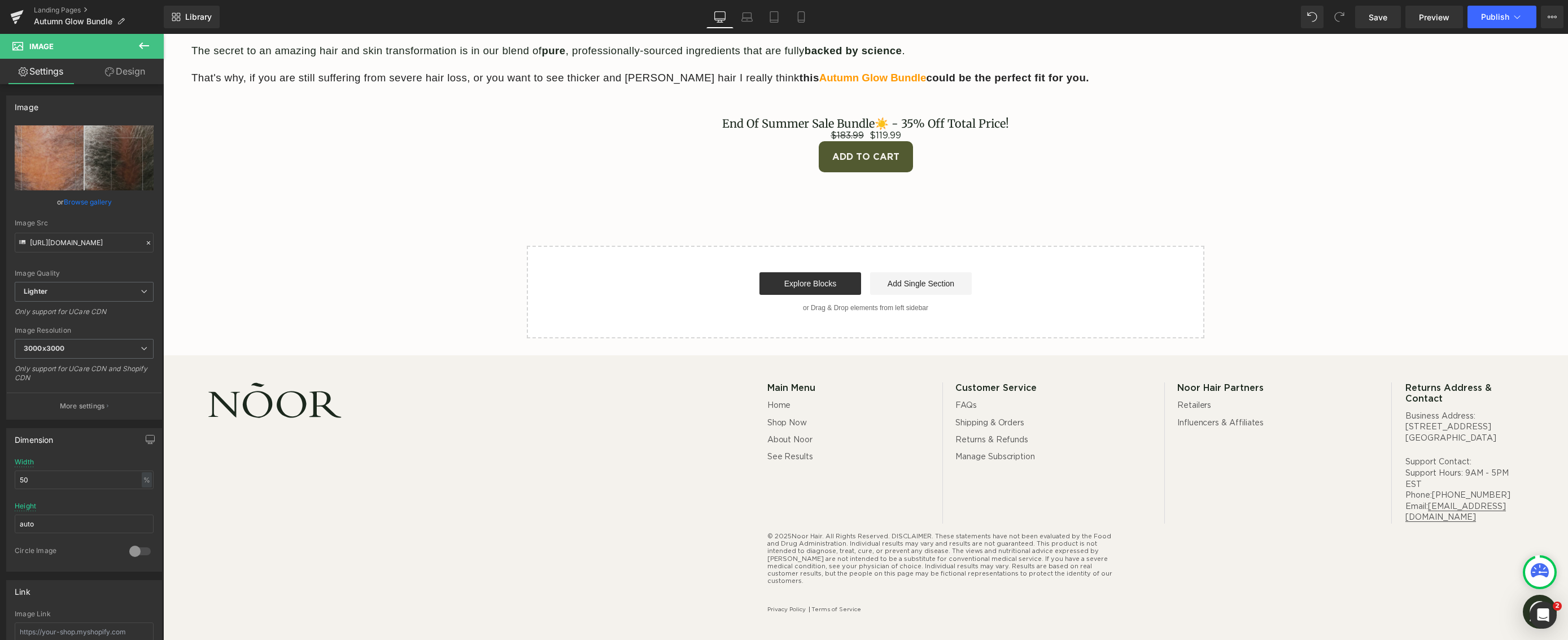
scroll to position [5584, 0]
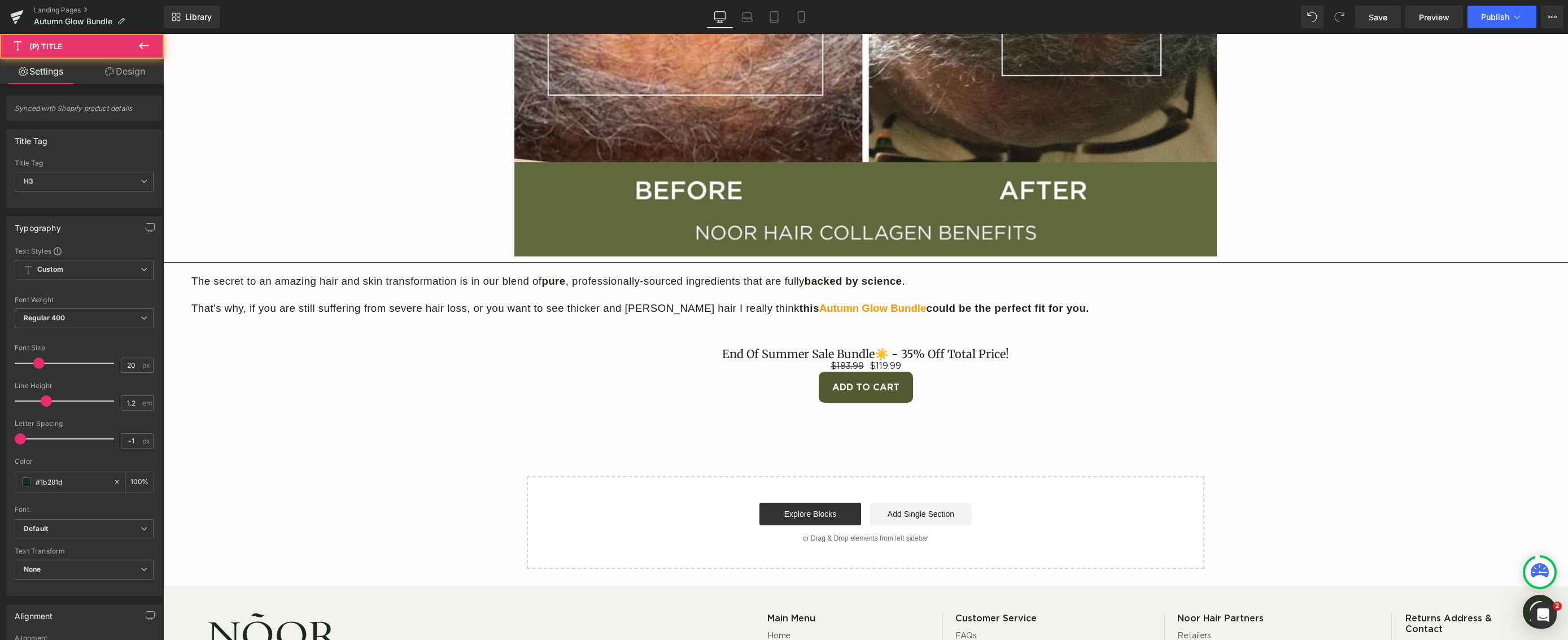
click at [832, 352] on link "End Of Summer Sale Bundle☀️ - 35% Off Total Price!" at bounding box center [865, 354] width 286 height 13
click at [30, 47] on span "(P) Title" at bounding box center [45, 46] width 33 height 9
click at [138, 44] on icon at bounding box center [144, 45] width 13 height 13
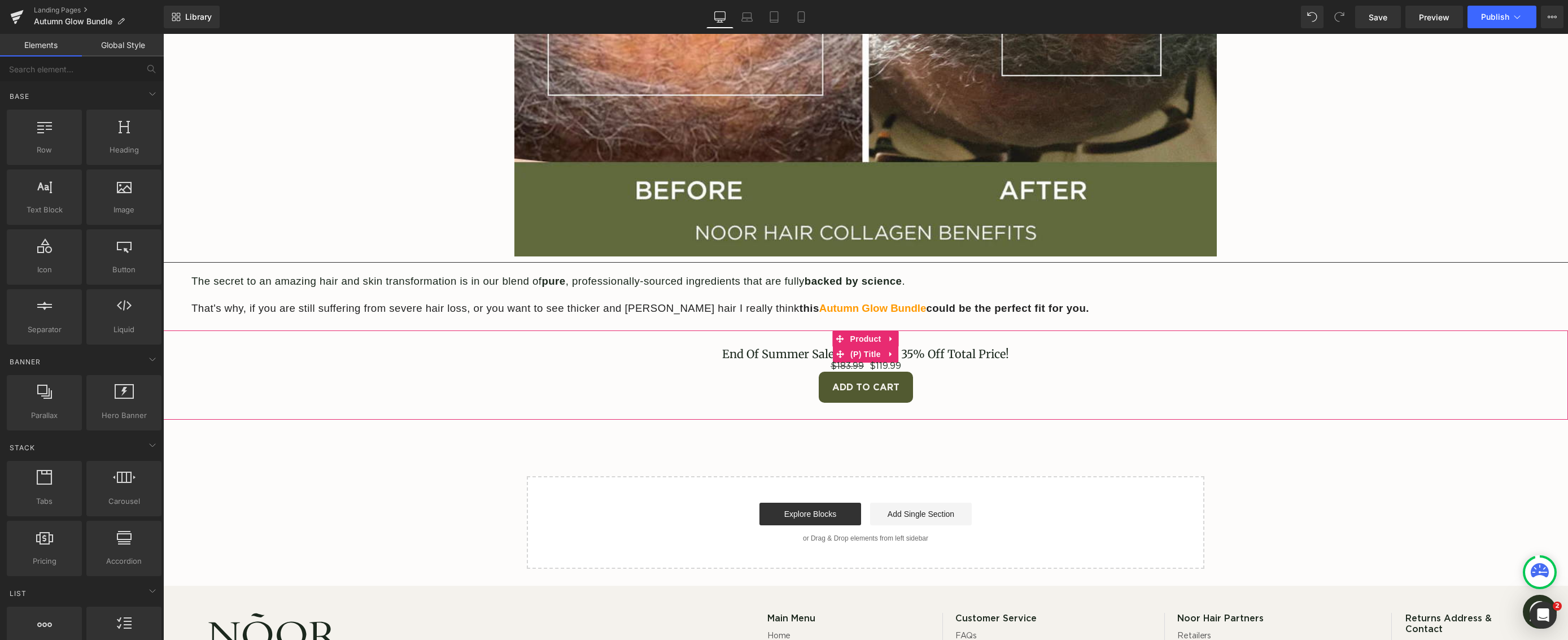
click at [792, 352] on link "End Of Summer Sale Bundle☀️ - 35% Off Total Price!" at bounding box center [865, 354] width 286 height 13
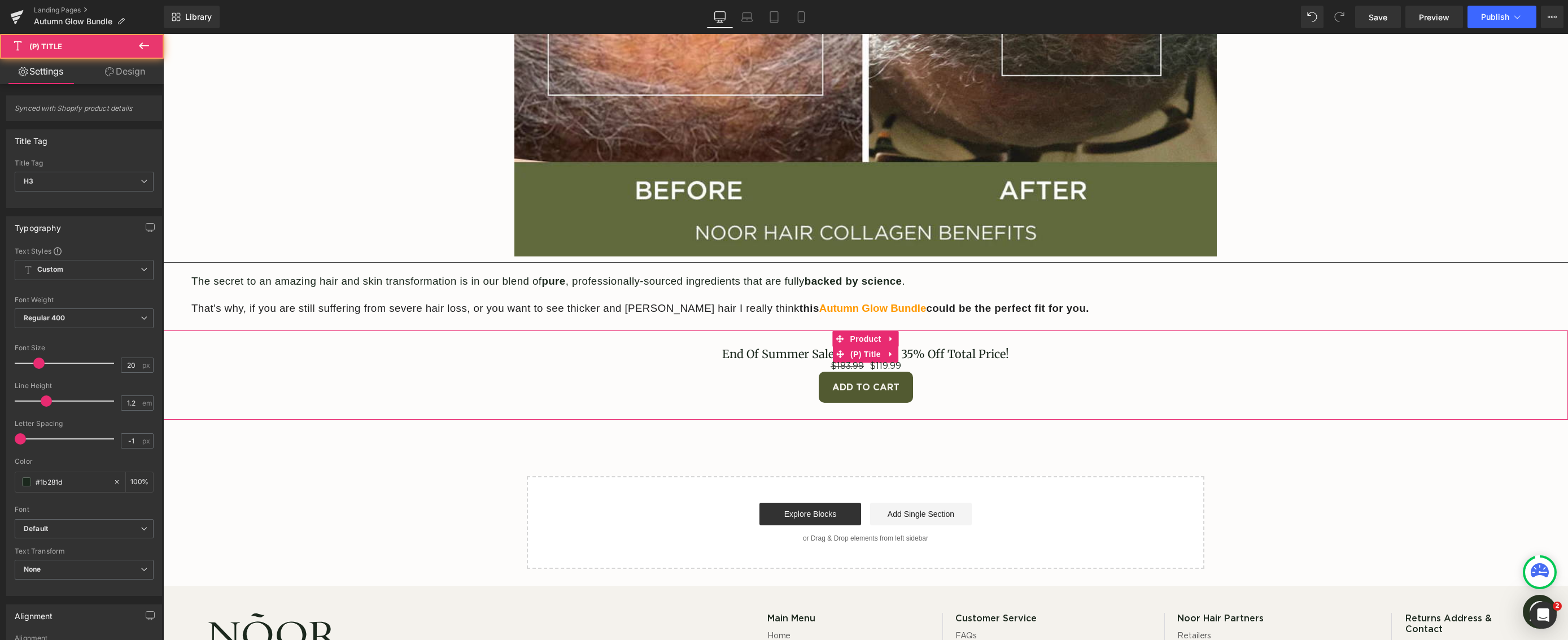
click at [792, 352] on link "End Of Summer Sale Bundle☀️ - 35% Off Total Price!" at bounding box center [865, 354] width 286 height 13
click at [794, 352] on link "End Of Summer Sale Bundle☀️ - 35% Off Total Price!" at bounding box center [865, 354] width 286 height 13
click at [799, 353] on link "End Of Summer Sale Bundle☀️ - 35% Off Total Price!" at bounding box center [865, 354] width 286 height 13
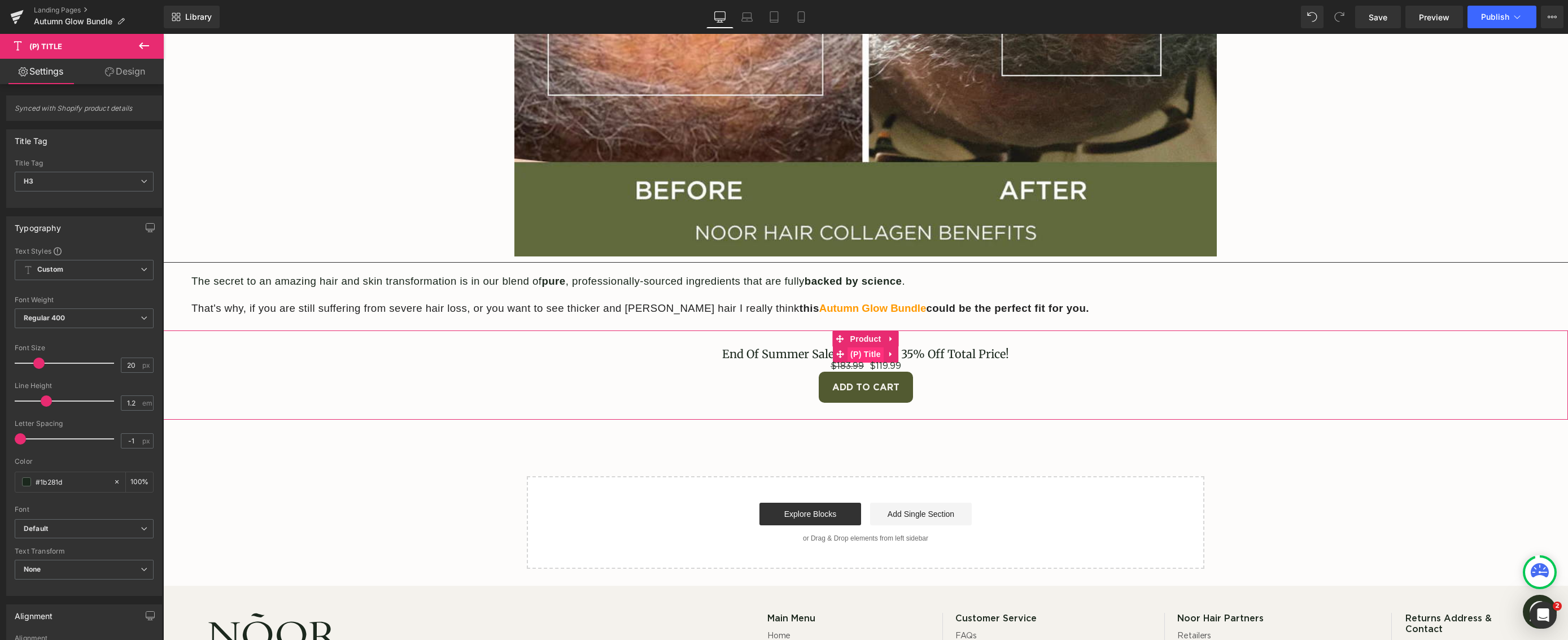
click at [867, 352] on span "(P) Title" at bounding box center [865, 354] width 36 height 17
click at [122, 74] on link "Design" at bounding box center [124, 71] width 82 height 25
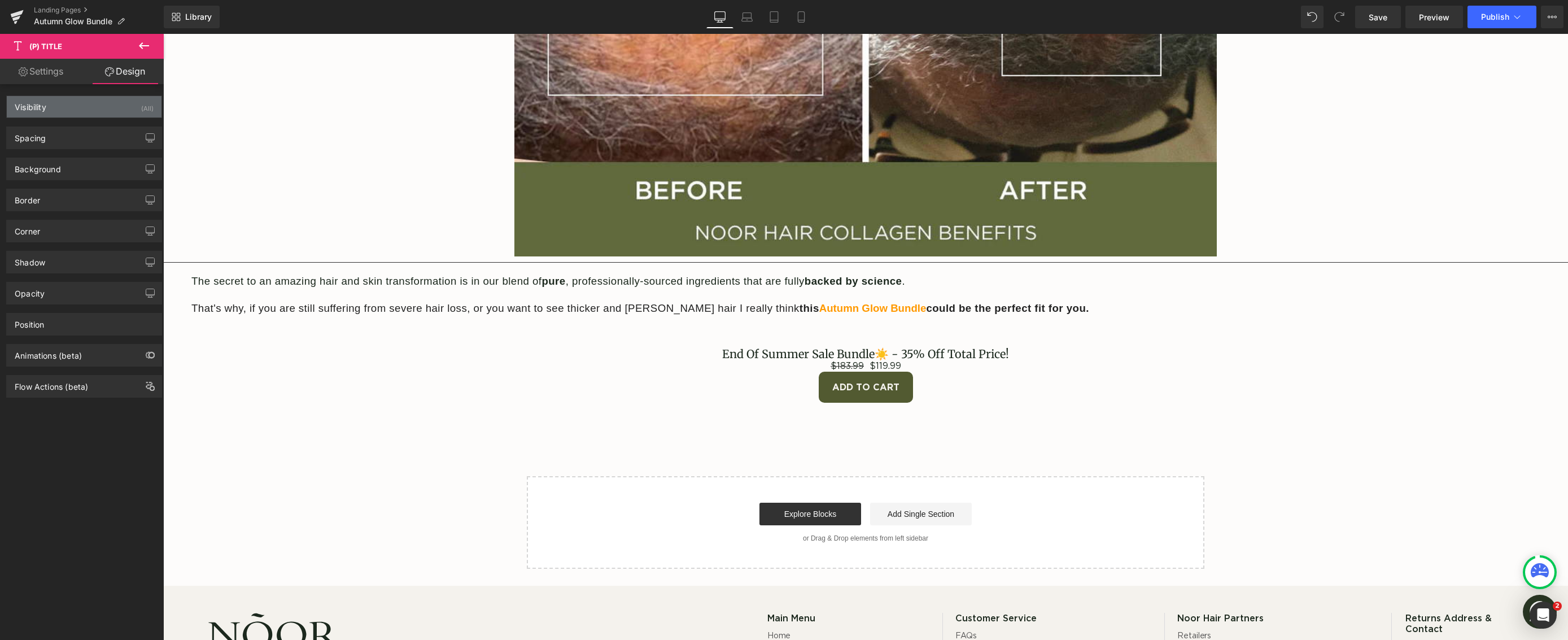
click at [121, 101] on div "Visibility (All)" at bounding box center [84, 107] width 155 height 22
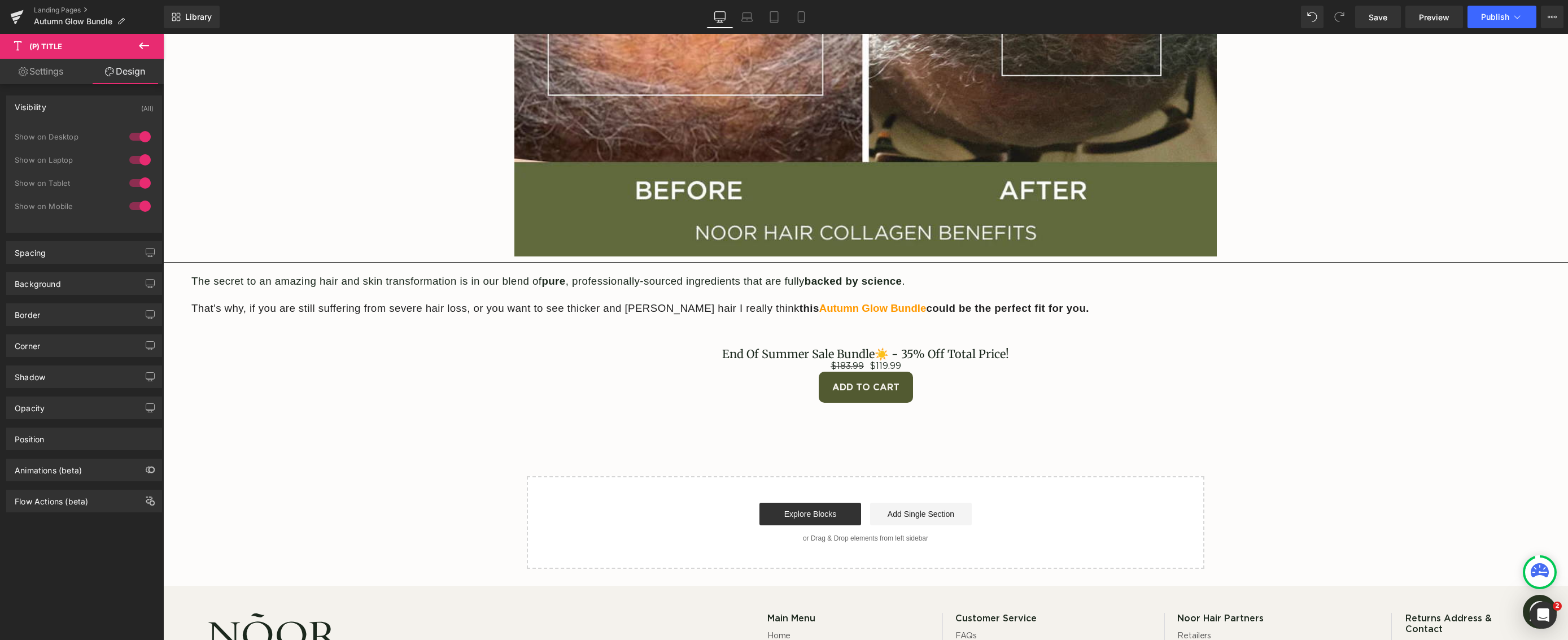
click at [99, 265] on div "Background Color & Image color transparent Color transparent 0 % Image Replace …" at bounding box center [84, 279] width 169 height 31
click at [100, 260] on div "Spacing" at bounding box center [84, 252] width 155 height 22
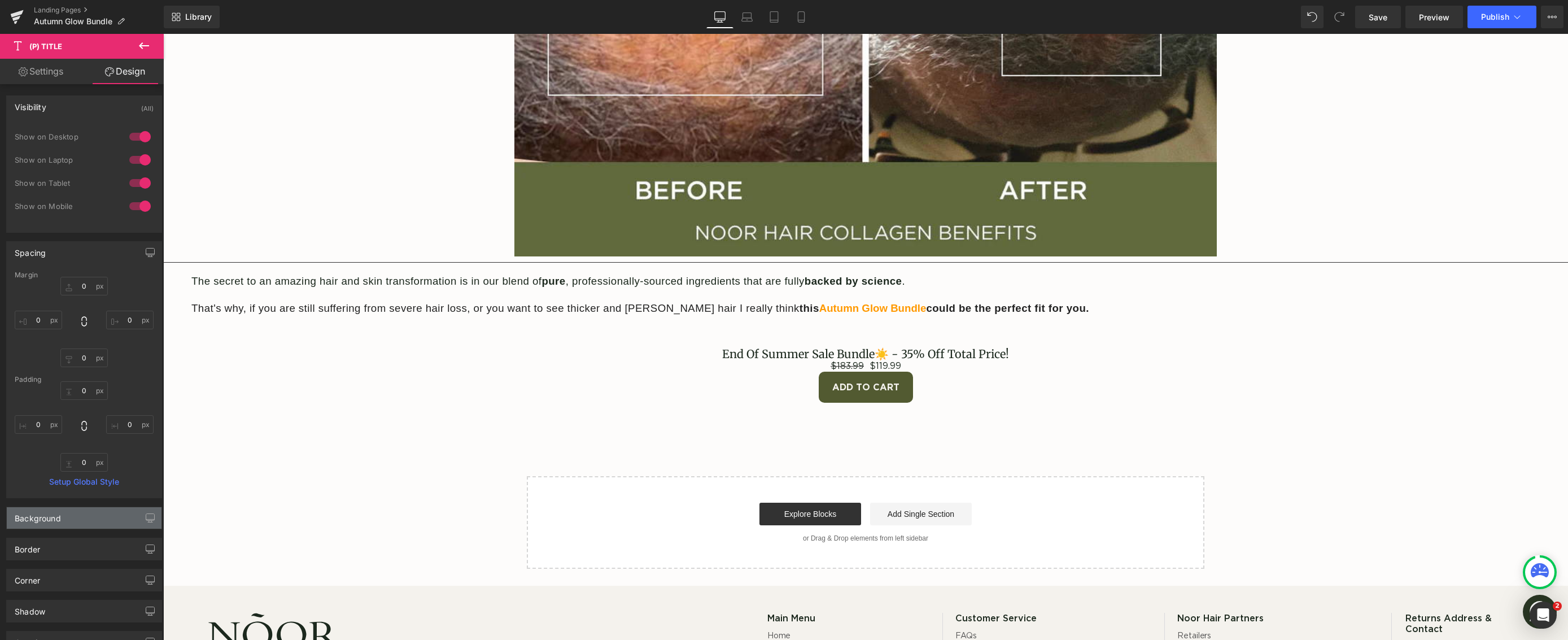
click at [96, 522] on div "Background" at bounding box center [84, 517] width 155 height 22
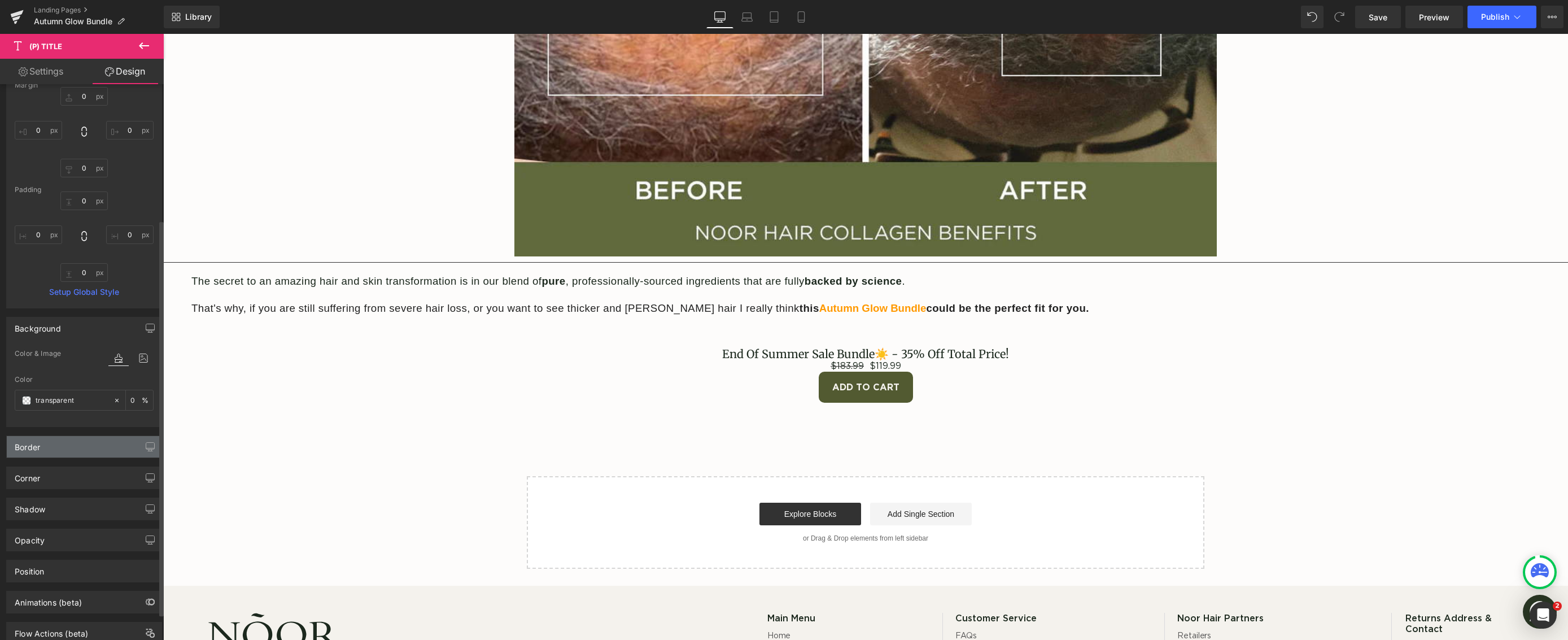
click at [81, 447] on div "Border" at bounding box center [84, 447] width 155 height 22
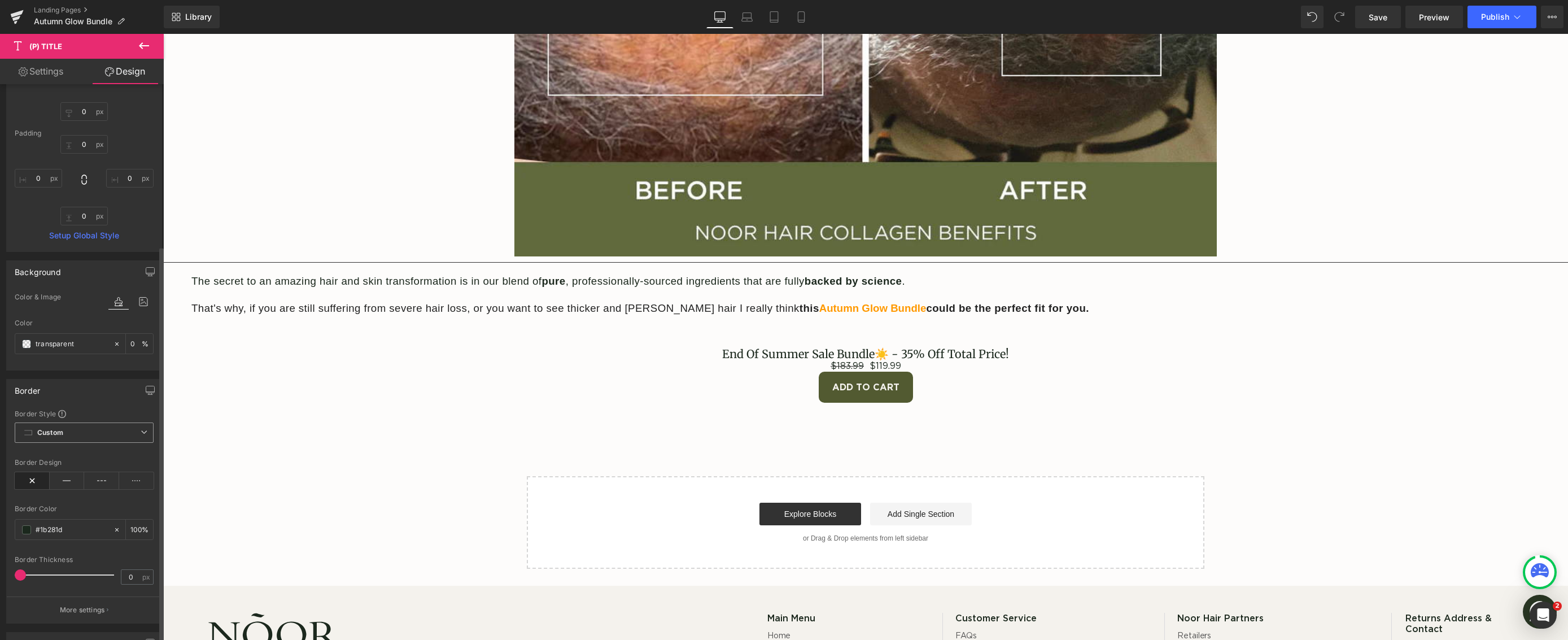
scroll to position [365, 0]
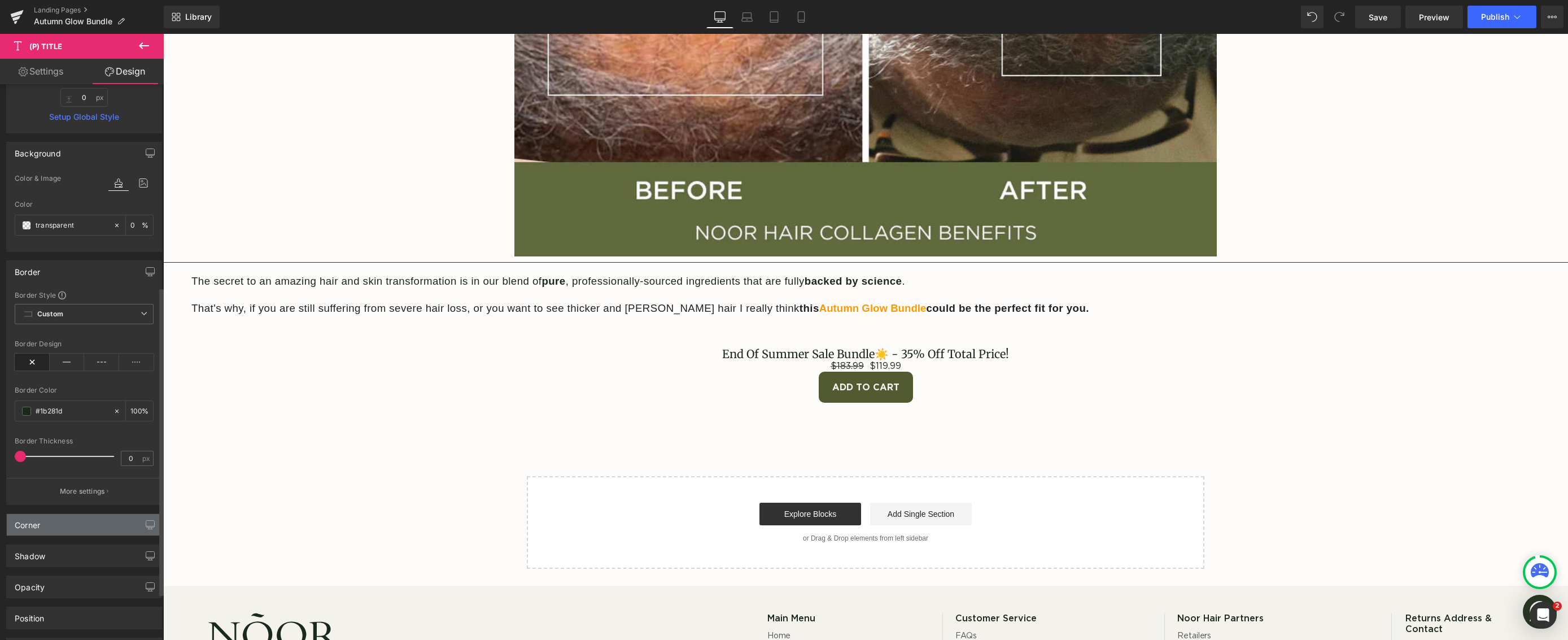
click at [63, 527] on div "Corner" at bounding box center [84, 524] width 155 height 22
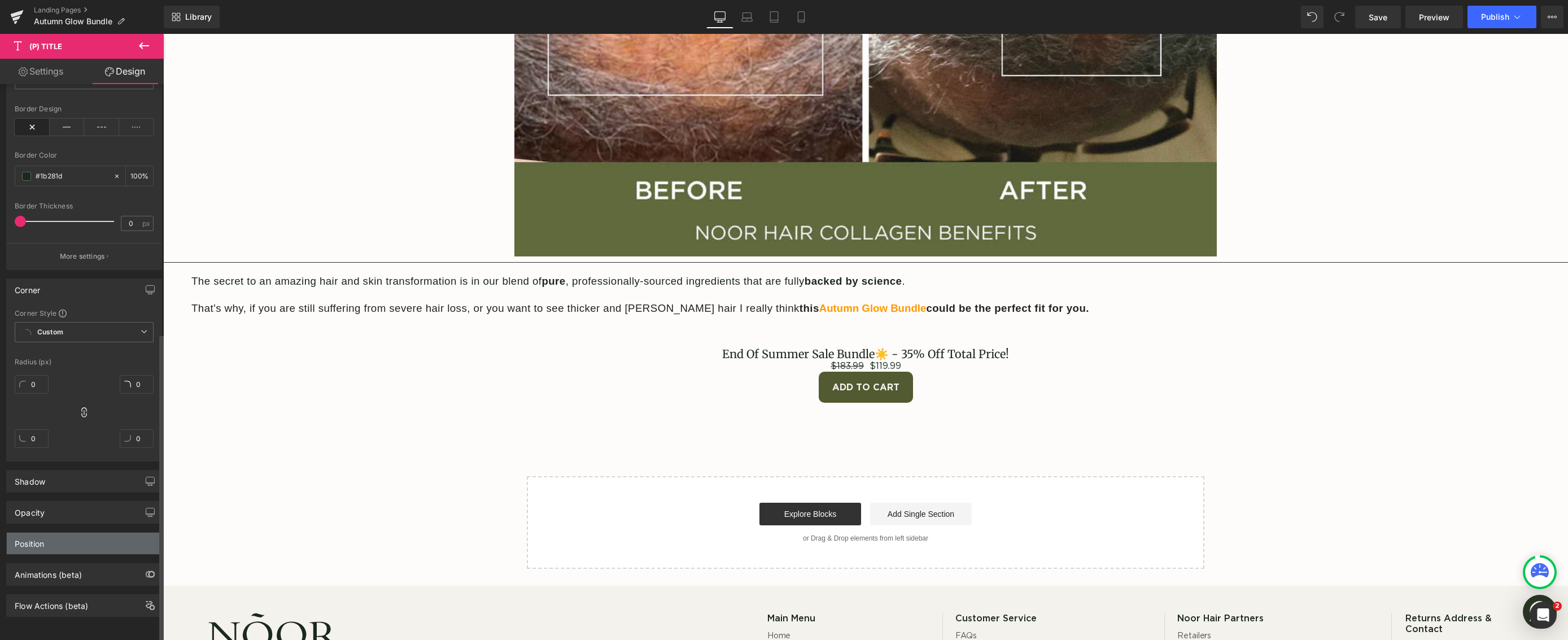
scroll to position [609, 0]
click at [69, 508] on div "Opacity" at bounding box center [84, 512] width 155 height 22
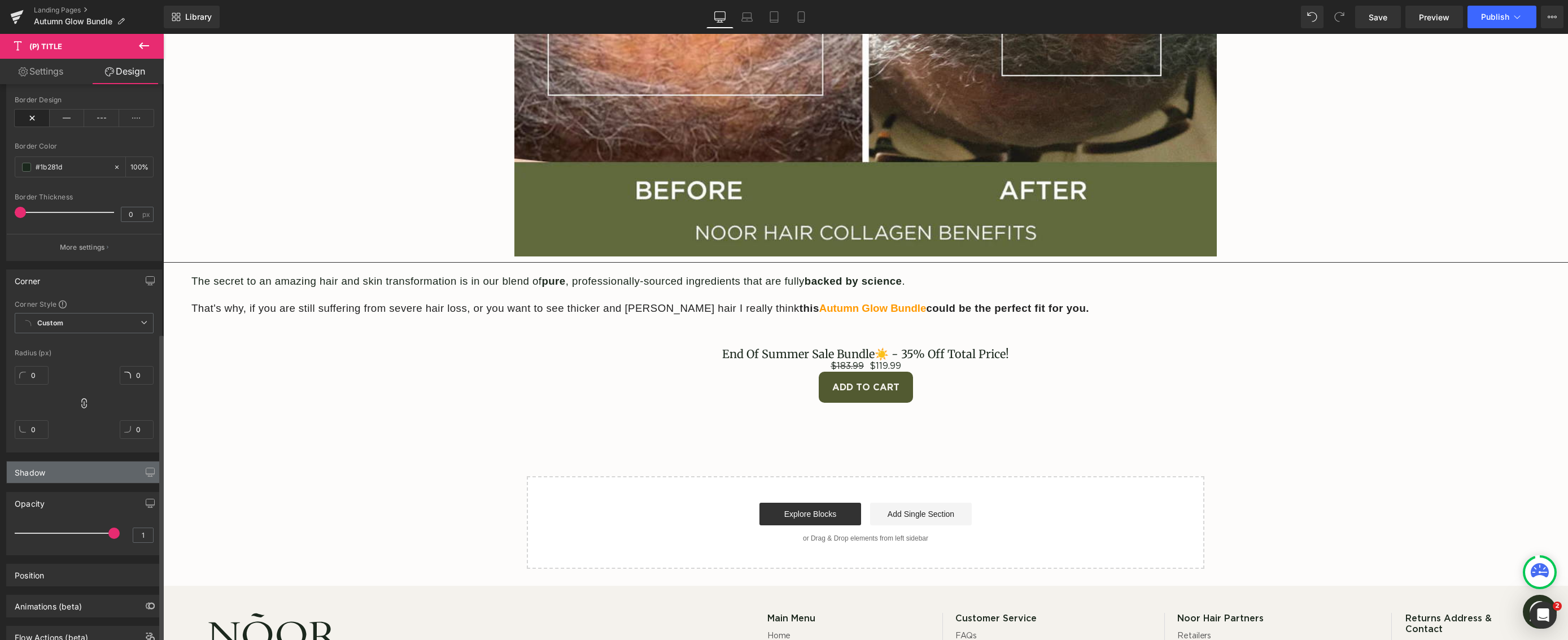
click at [74, 478] on div "Shadow" at bounding box center [84, 472] width 155 height 22
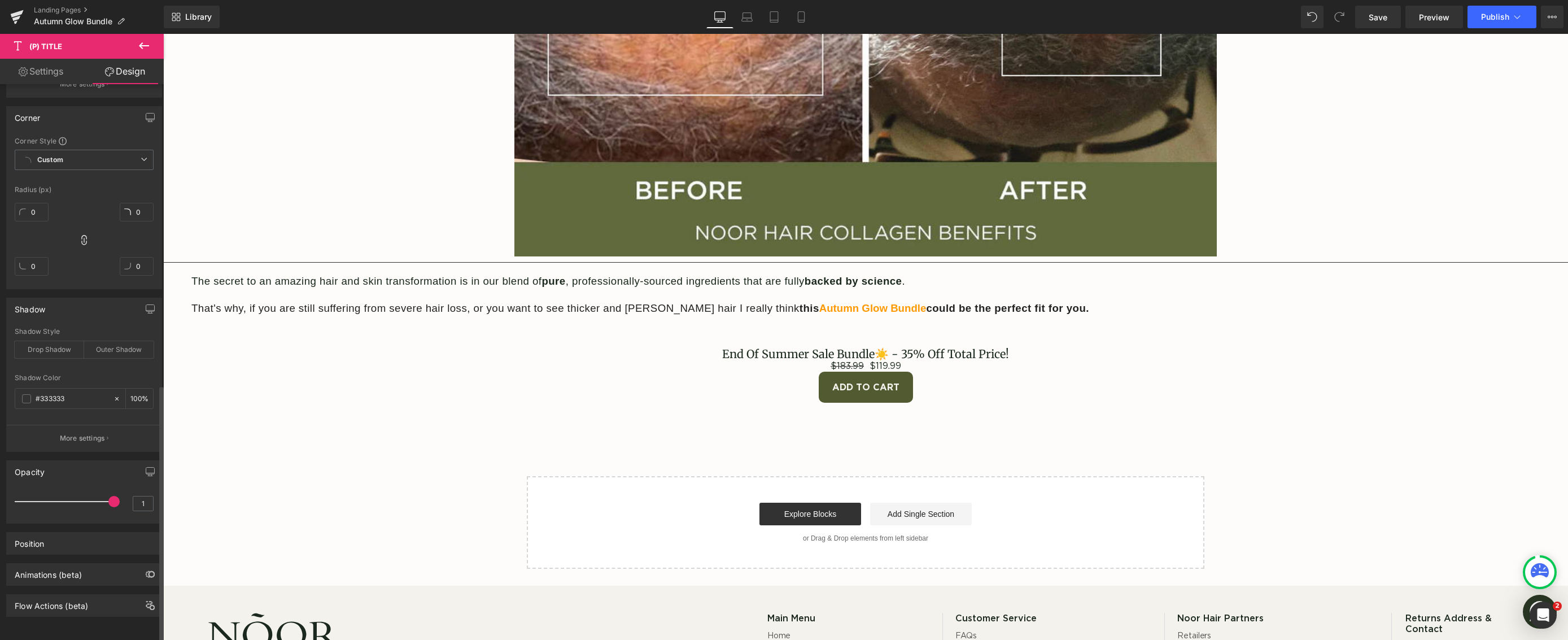
scroll to position [781, 0]
click at [66, 533] on div "Position" at bounding box center [84, 543] width 155 height 22
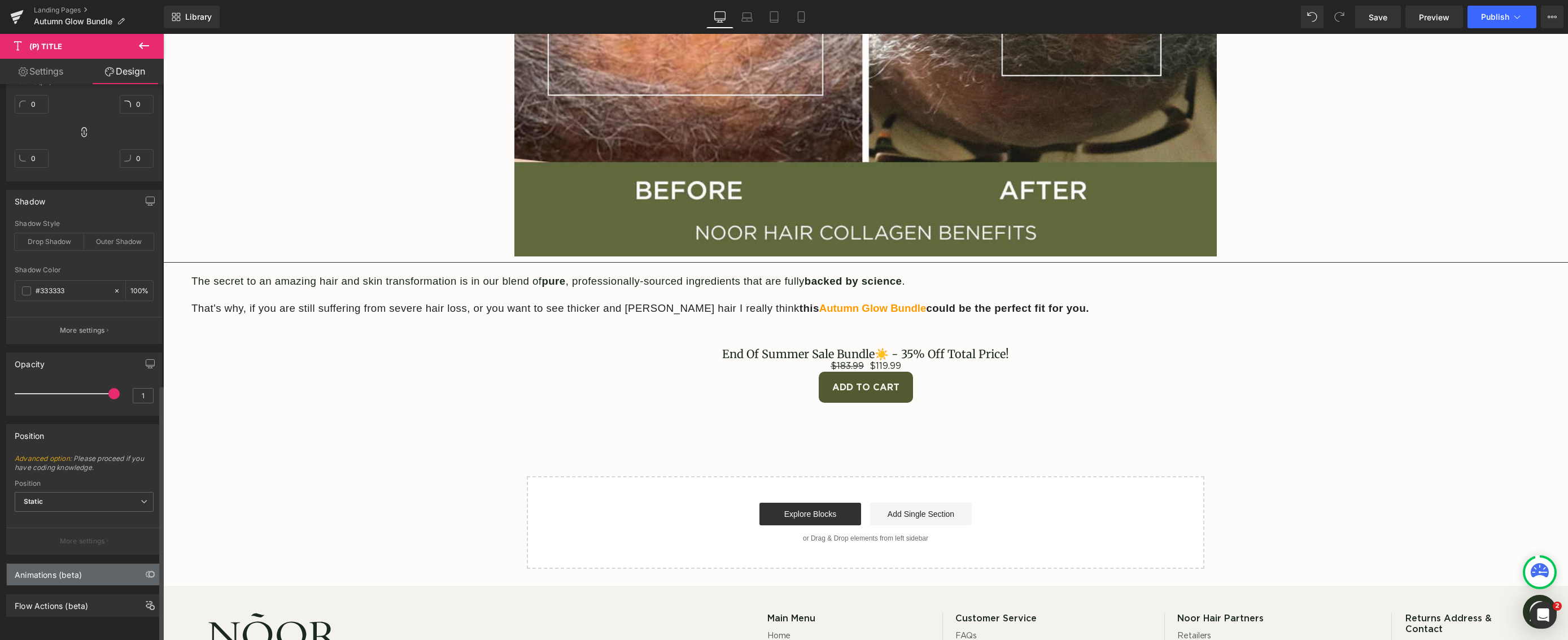
click at [66, 565] on div "Animations (beta)" at bounding box center [48, 571] width 67 height 16
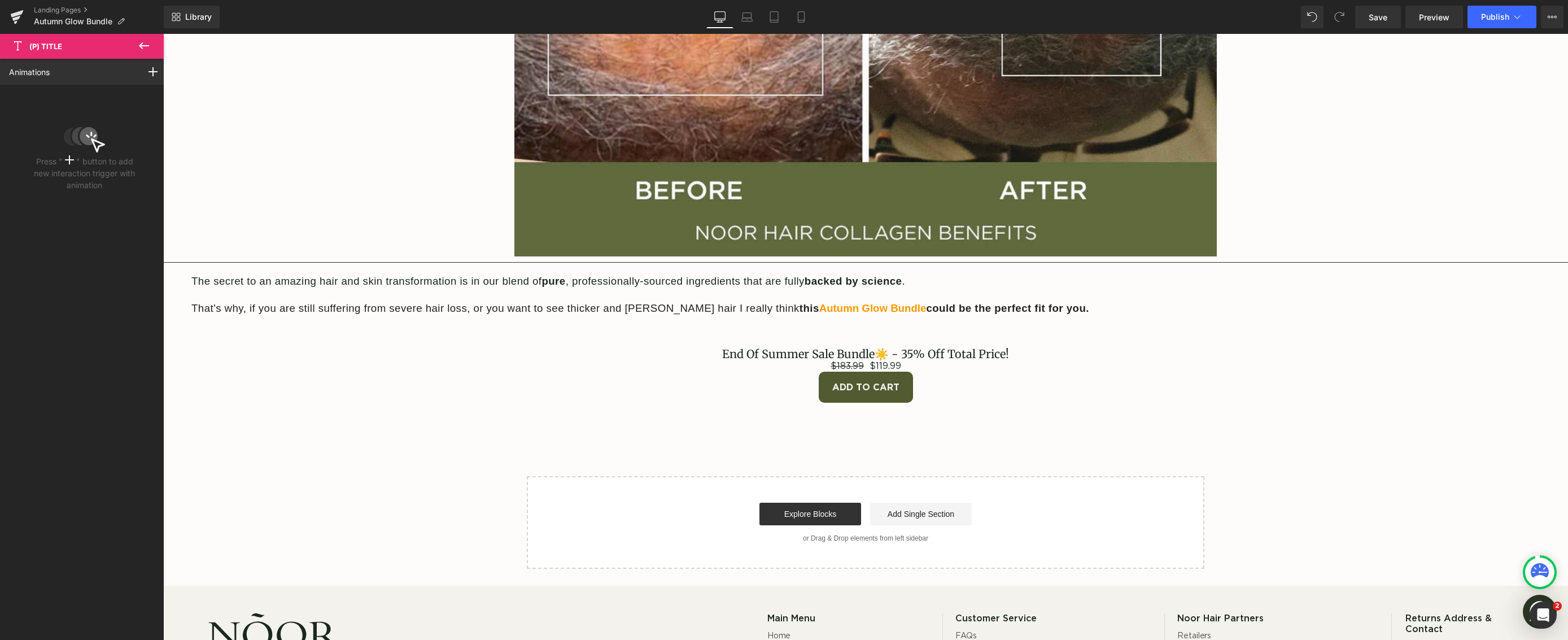
click at [133, 49] on button at bounding box center [144, 46] width 40 height 25
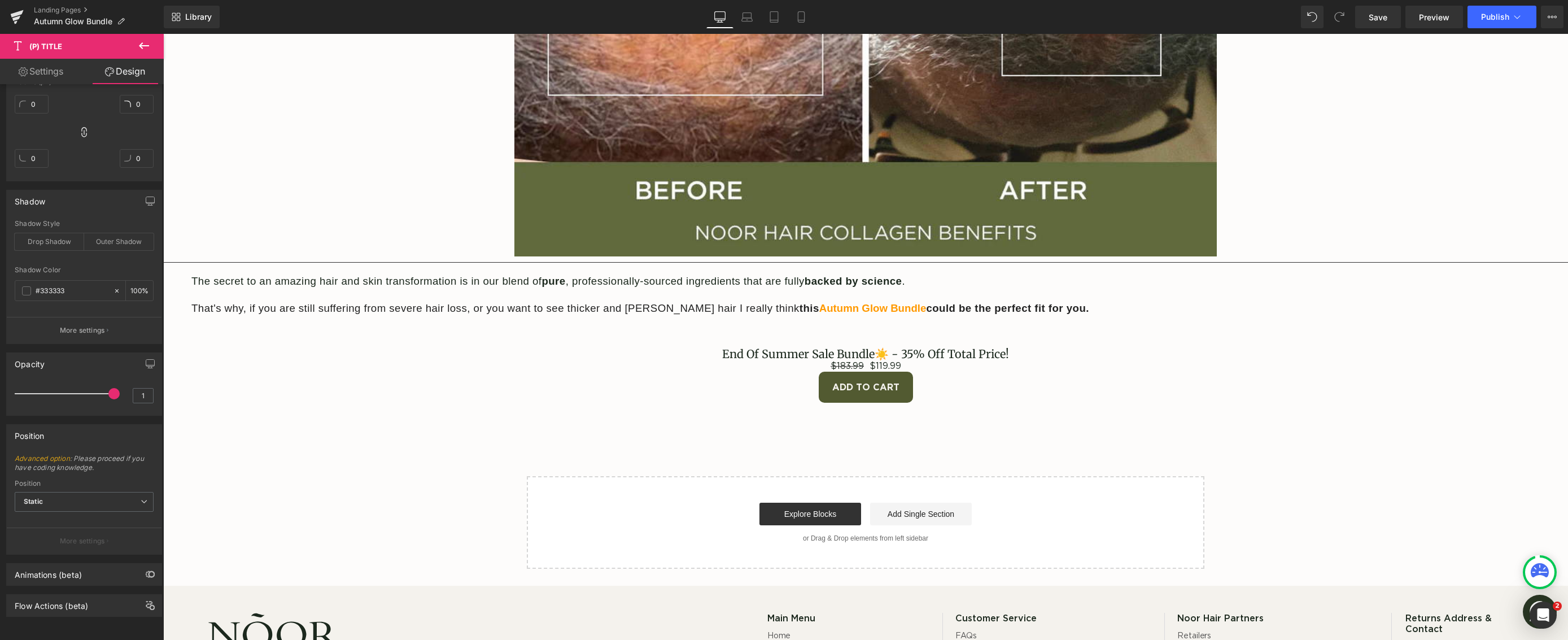
type input "0"
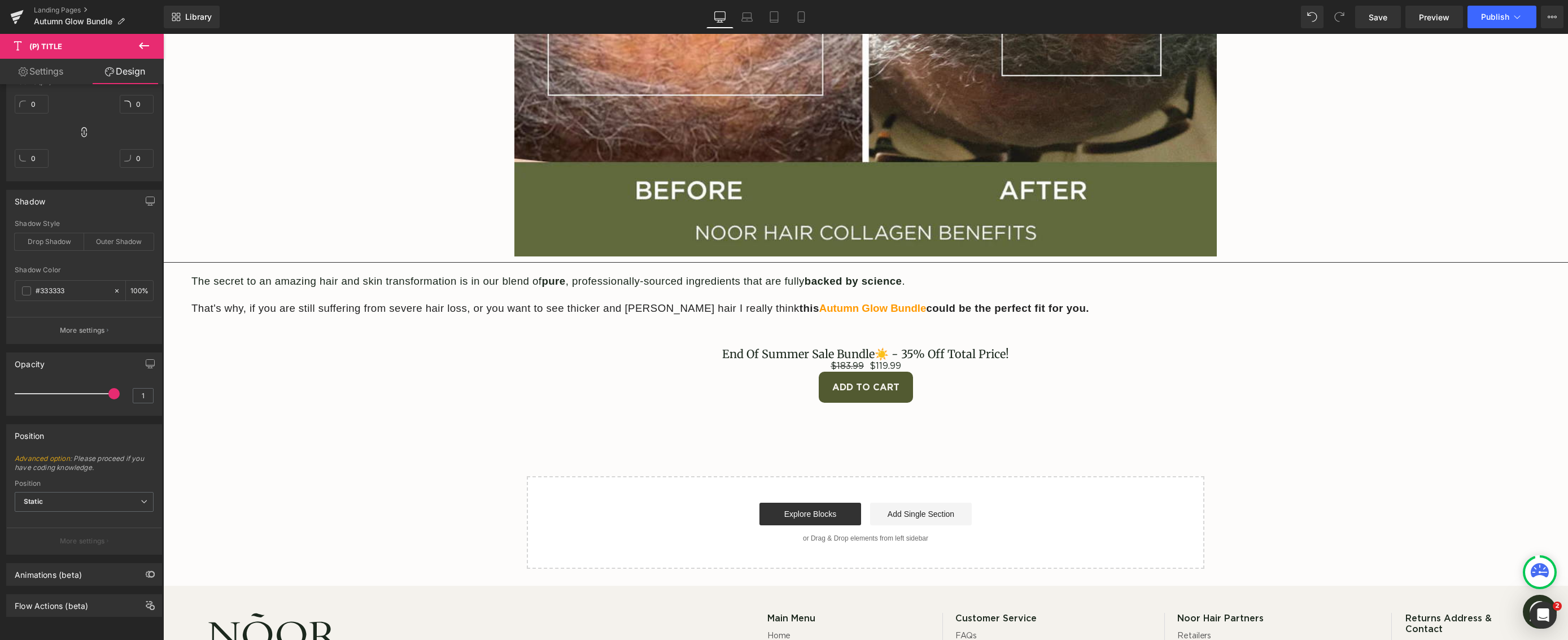
type input "0"
type input "100"
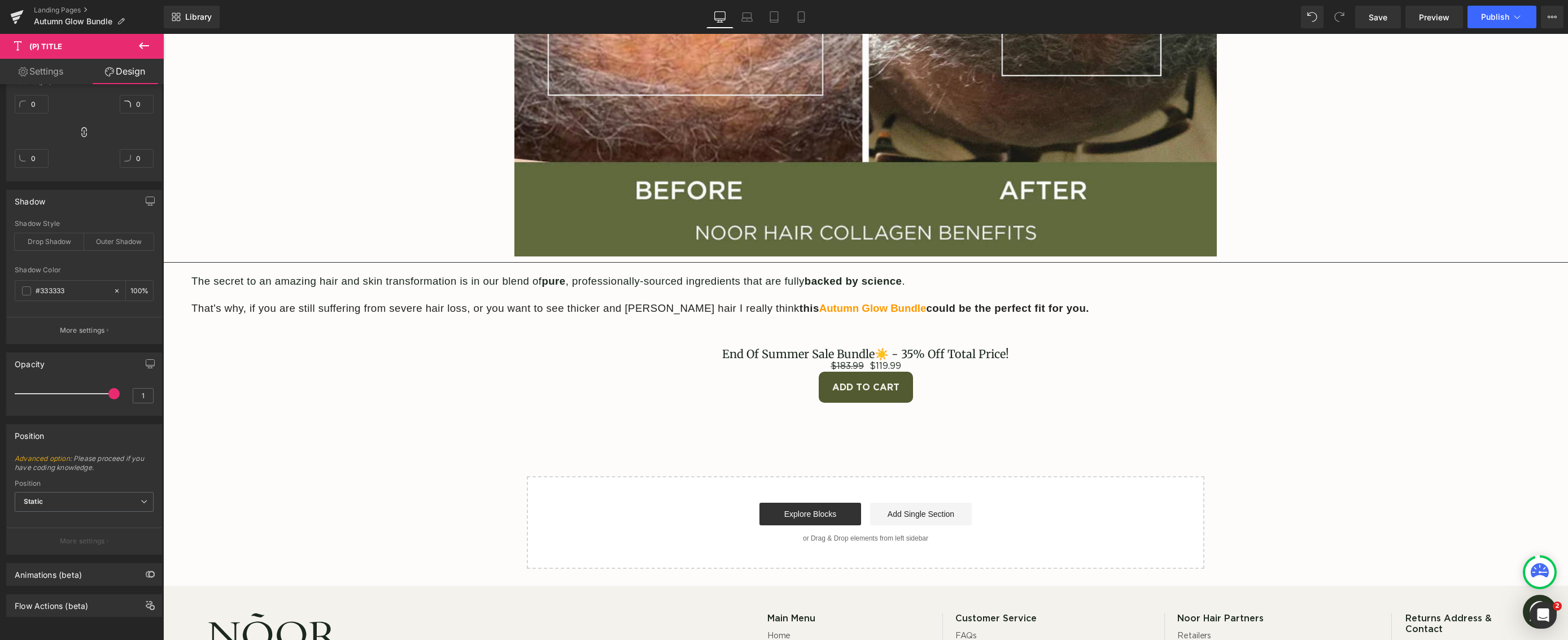
type input "100"
click at [53, 72] on link "Settings" at bounding box center [41, 71] width 82 height 25
type input "100"
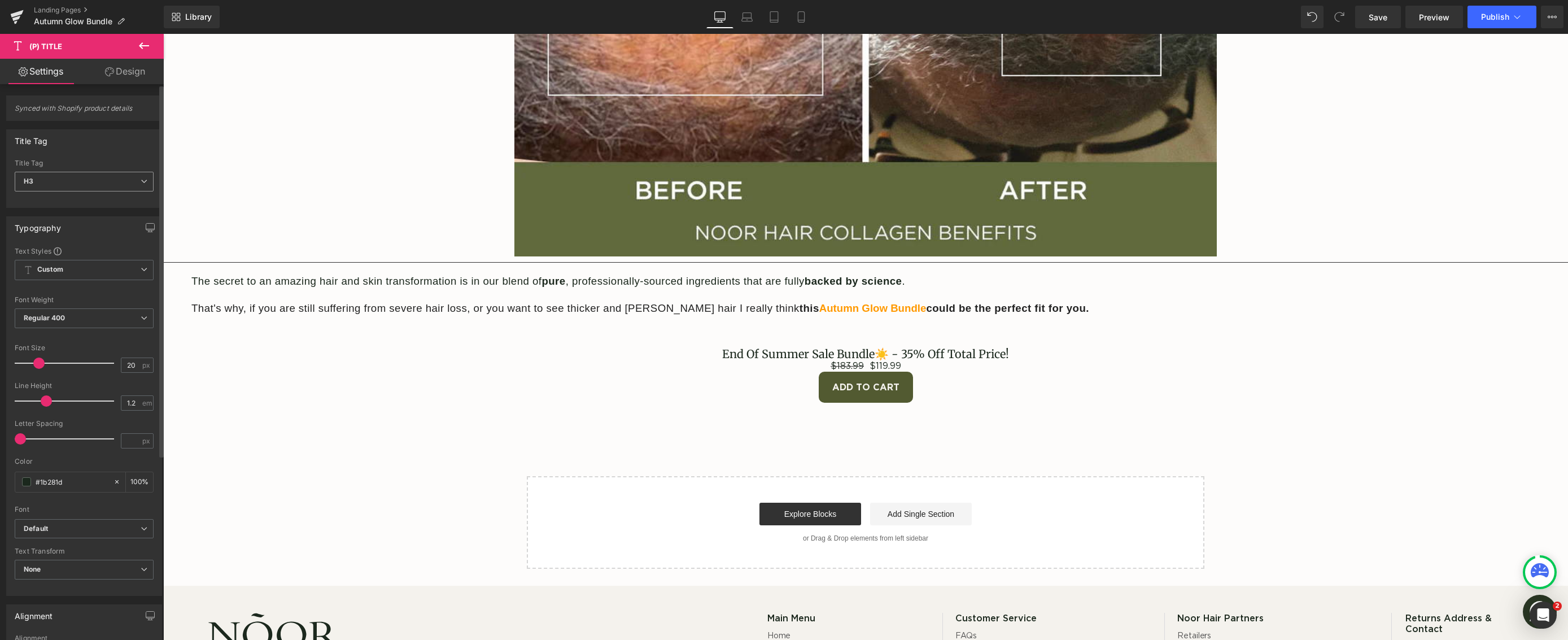
click at [102, 184] on span "H3" at bounding box center [84, 181] width 139 height 20
click at [102, 184] on span "H3" at bounding box center [82, 181] width 135 height 20
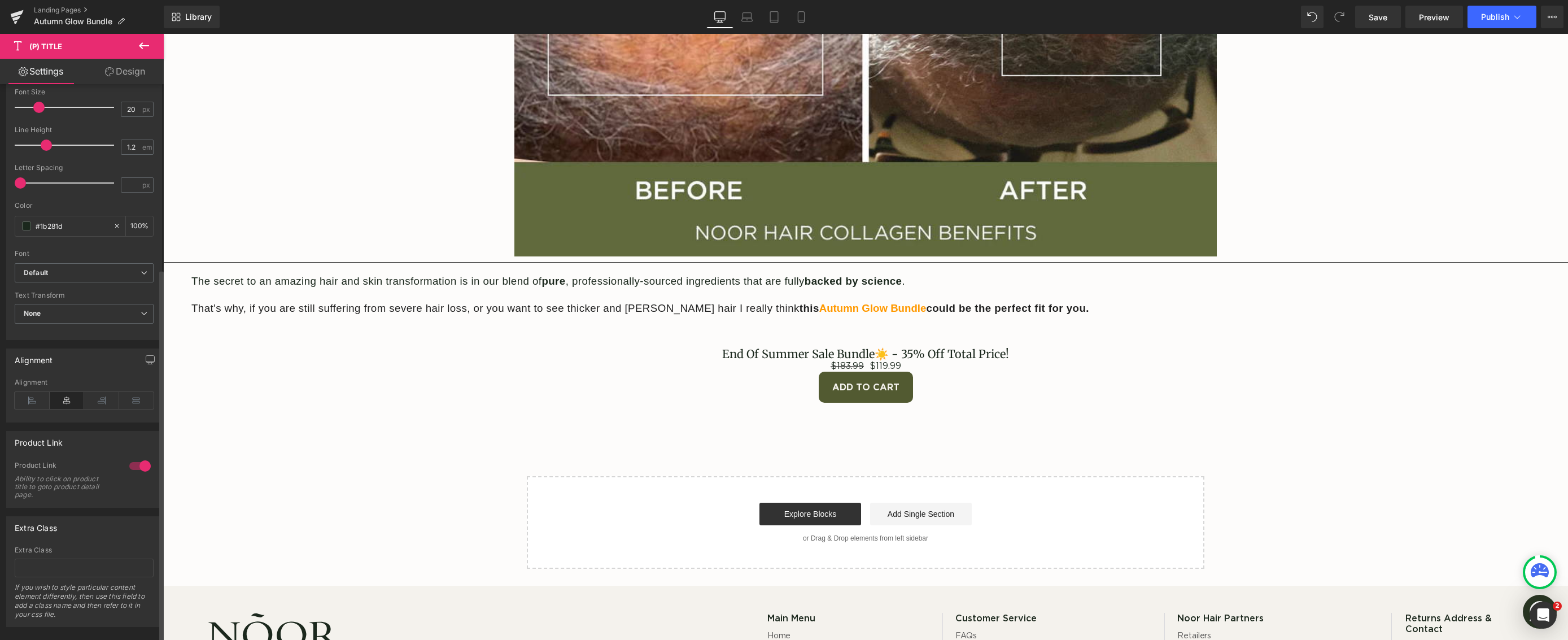
scroll to position [275, 0]
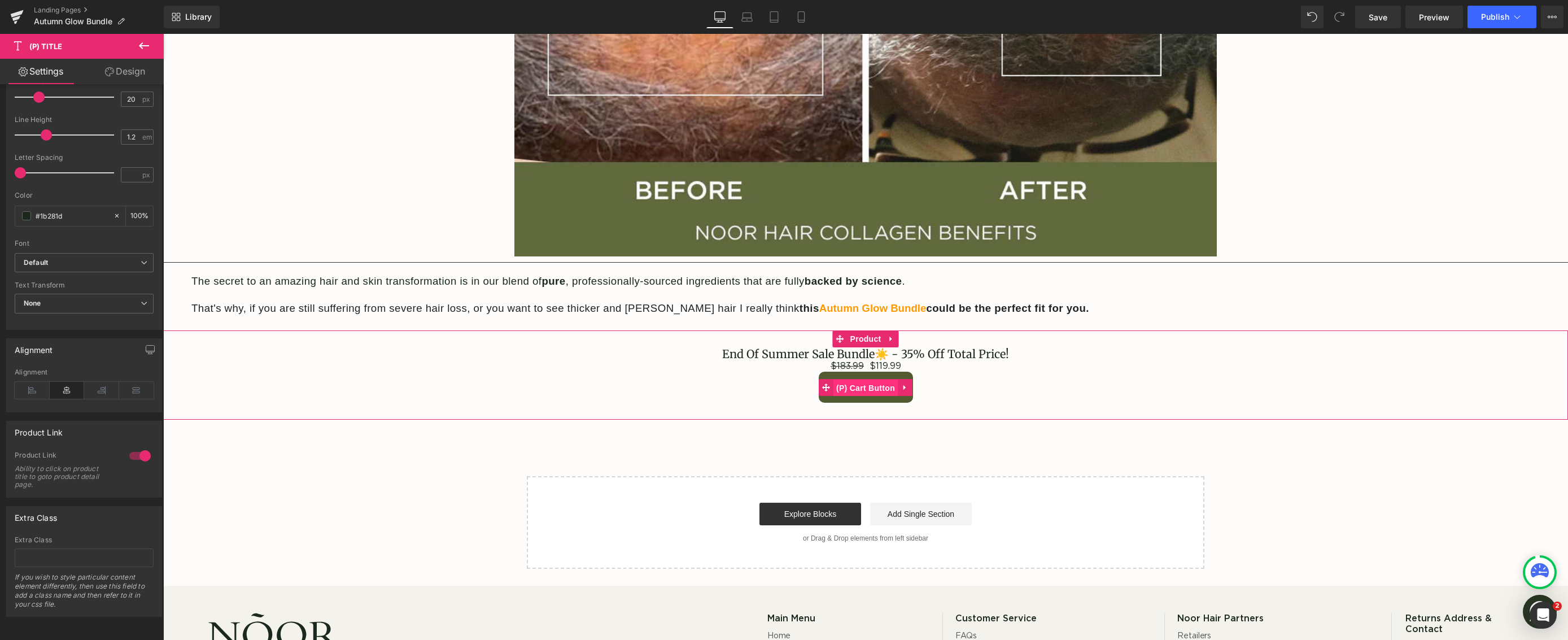
click at [883, 387] on span "(P) Cart Button" at bounding box center [865, 388] width 64 height 17
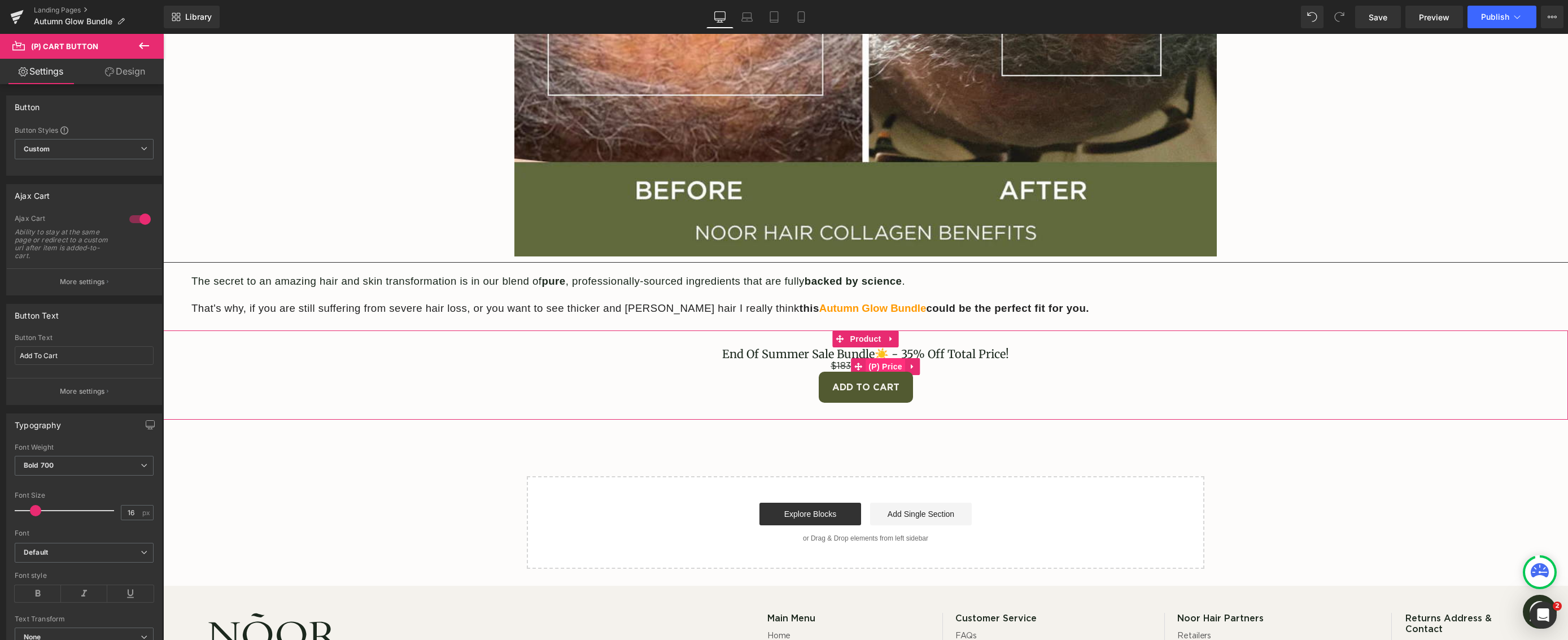
click at [882, 358] on span "(P) Price" at bounding box center [886, 367] width 40 height 17
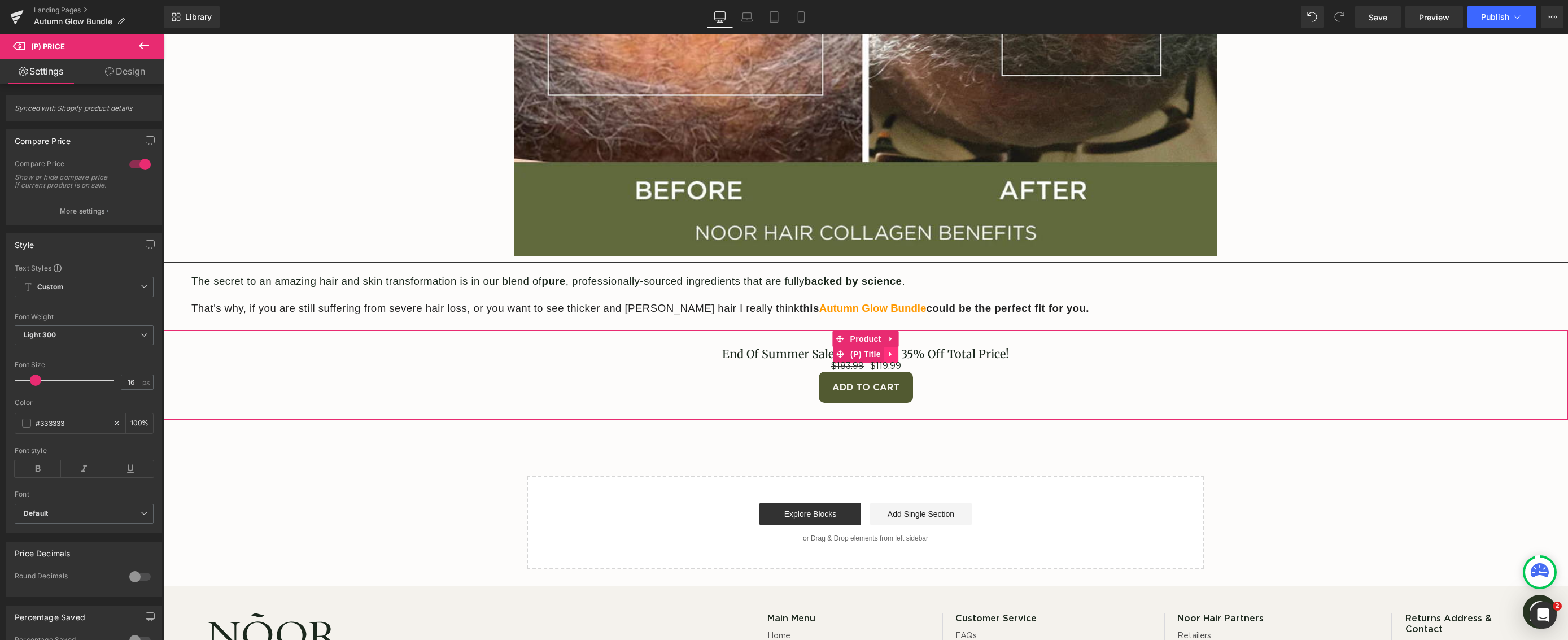
click at [893, 355] on icon at bounding box center [890, 354] width 8 height 8
click at [939, 356] on link "End Of Summer Sale Bundle☀️ - 35% Off Total Price!" at bounding box center [865, 354] width 286 height 13
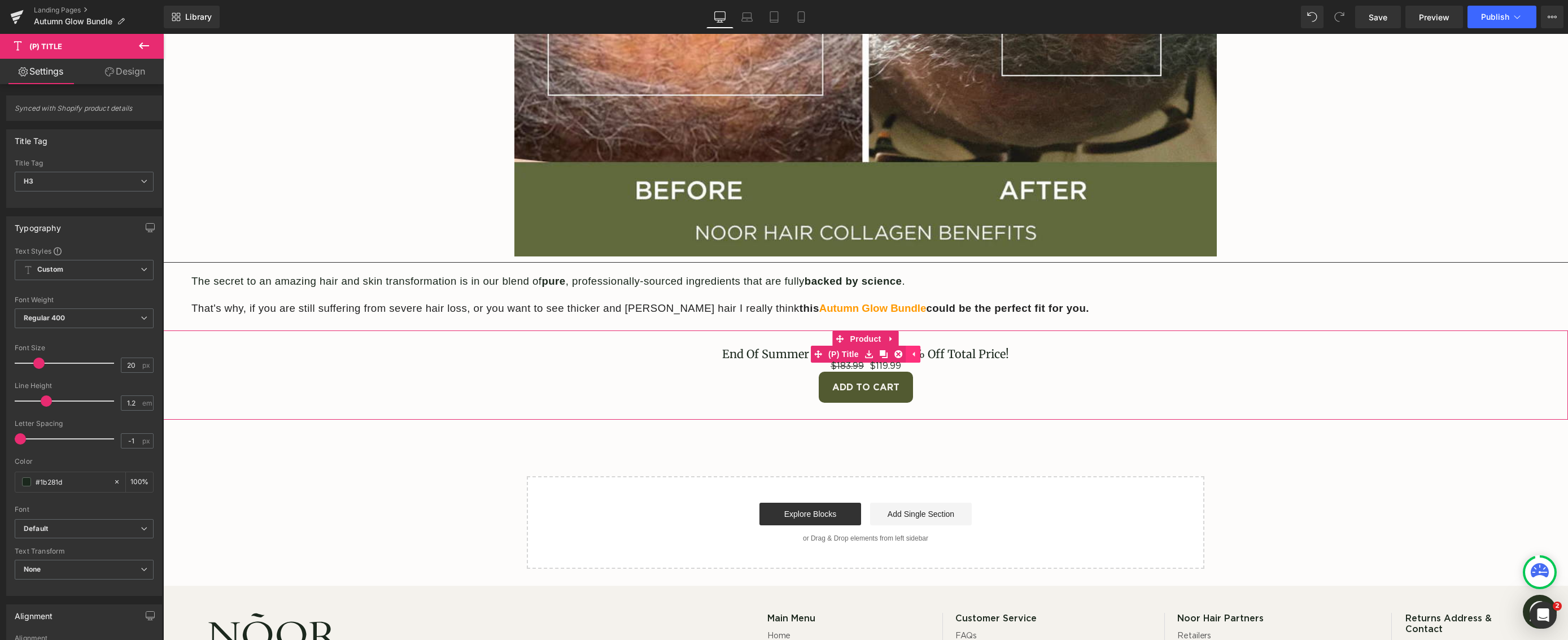
click at [913, 354] on icon at bounding box center [913, 353] width 2 height 5
click at [861, 353] on span "(P) Title" at bounding box center [865, 354] width 36 height 17
click at [841, 354] on icon at bounding box center [840, 354] width 8 height 8
click at [860, 341] on span "Product" at bounding box center [865, 339] width 37 height 17
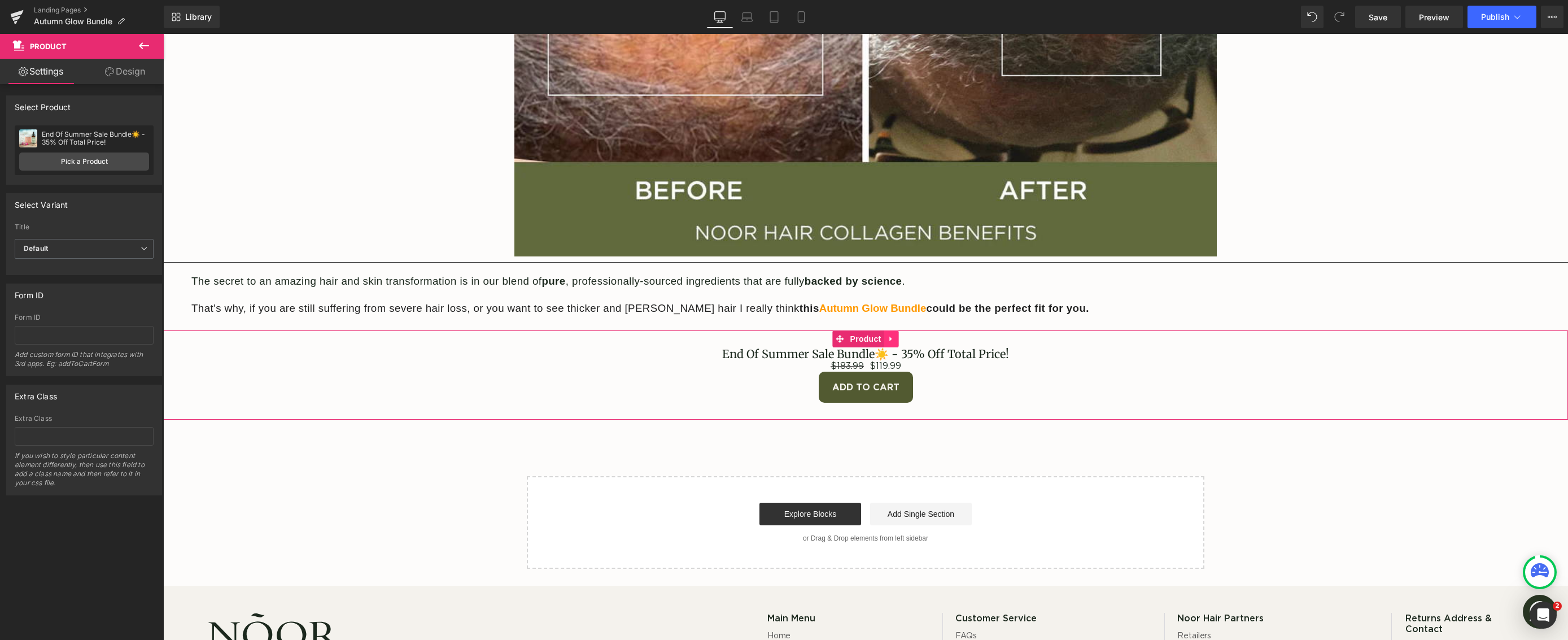
click at [890, 339] on icon at bounding box center [890, 338] width 2 height 5
click at [98, 160] on link "Pick a Product" at bounding box center [84, 161] width 130 height 18
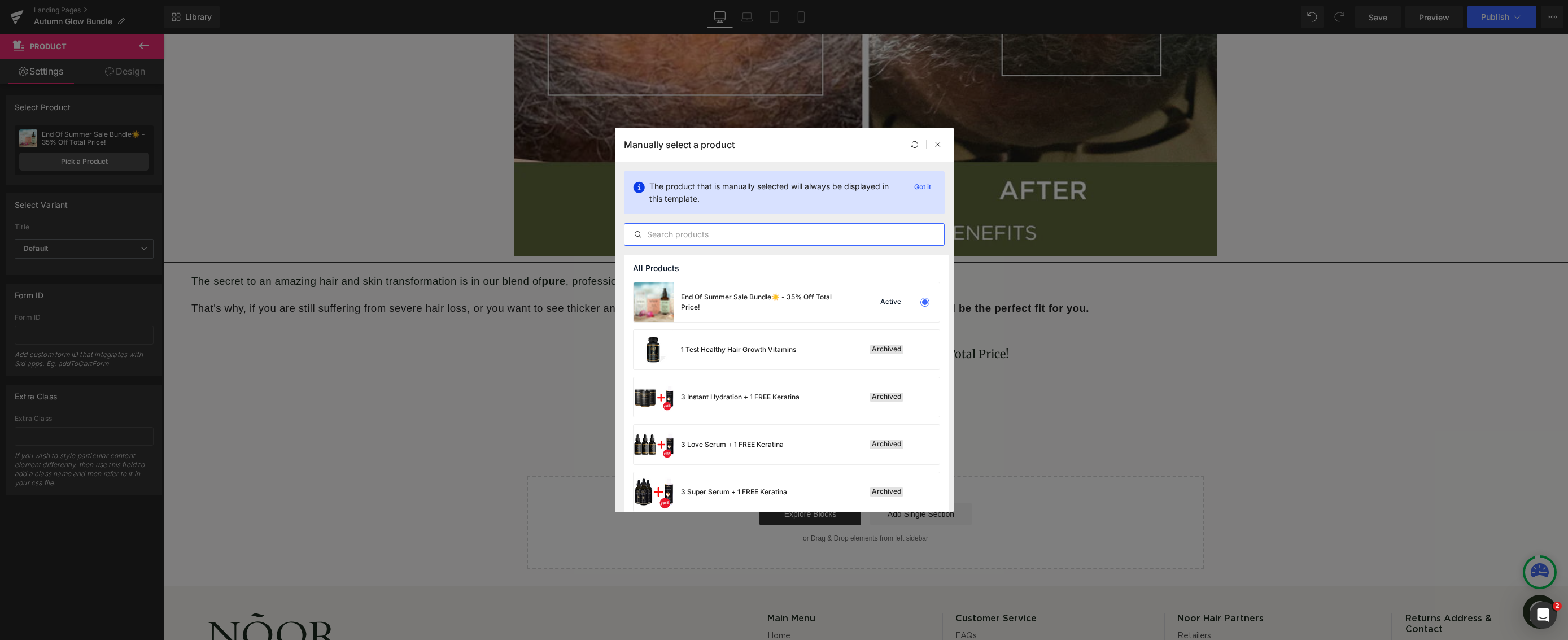
click at [670, 235] on input "text" at bounding box center [784, 234] width 319 height 13
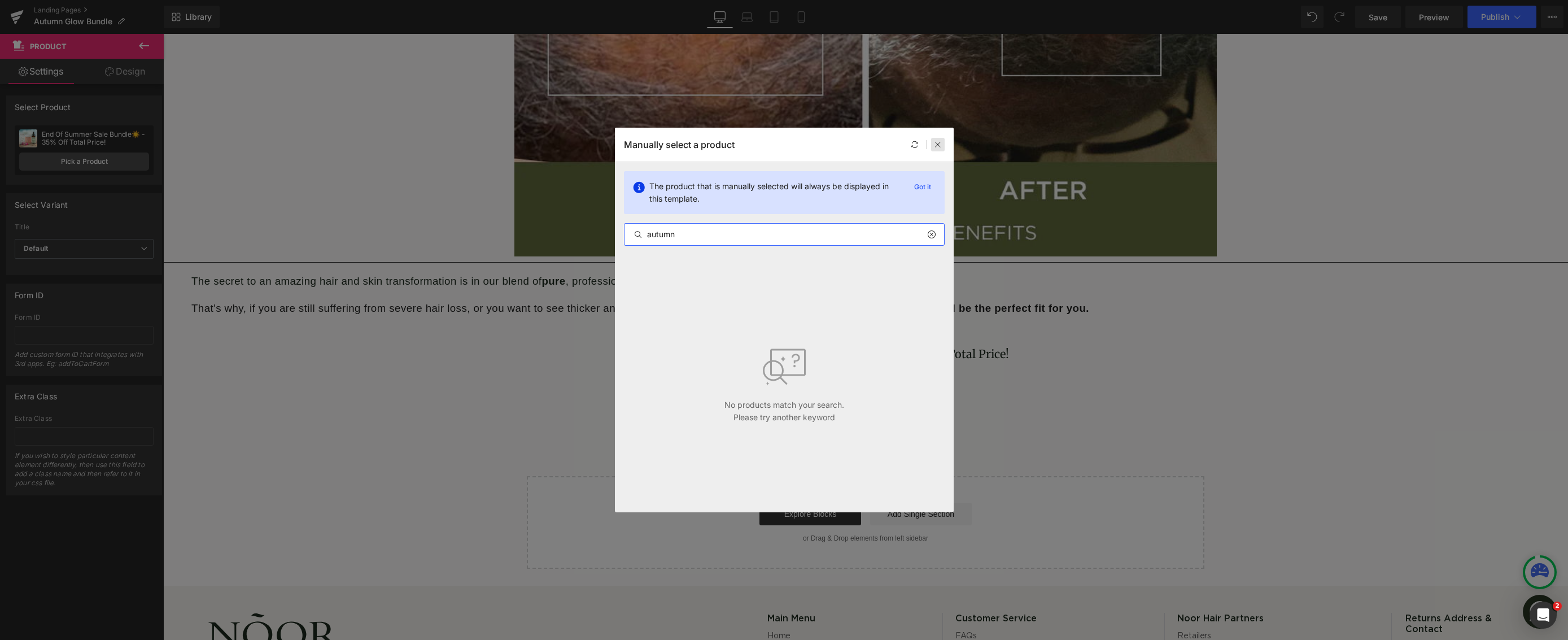
type input "autumn"
drag, startPoint x: 940, startPoint y: 144, endPoint x: 778, endPoint y: 110, distance: 165.5
click at [940, 144] on icon at bounding box center [938, 144] width 8 height 8
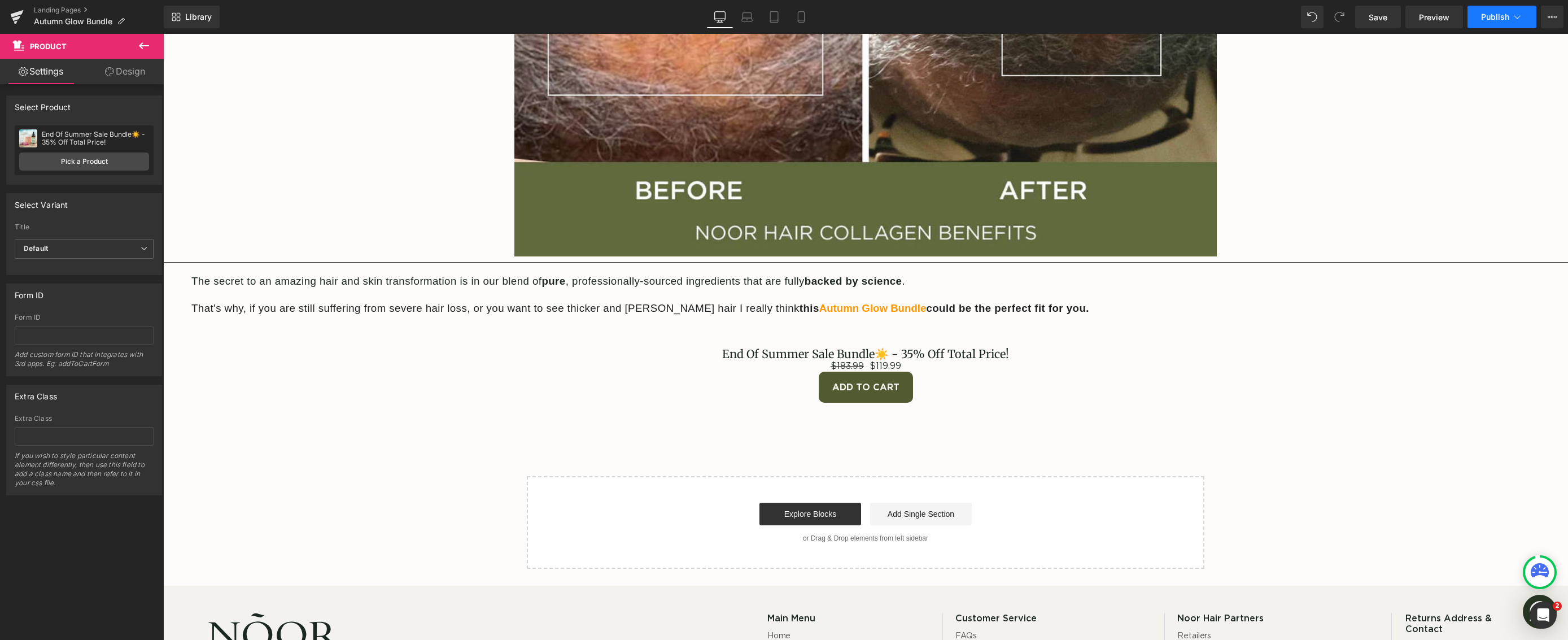
click at [1500, 13] on span "Publish" at bounding box center [1495, 17] width 28 height 9
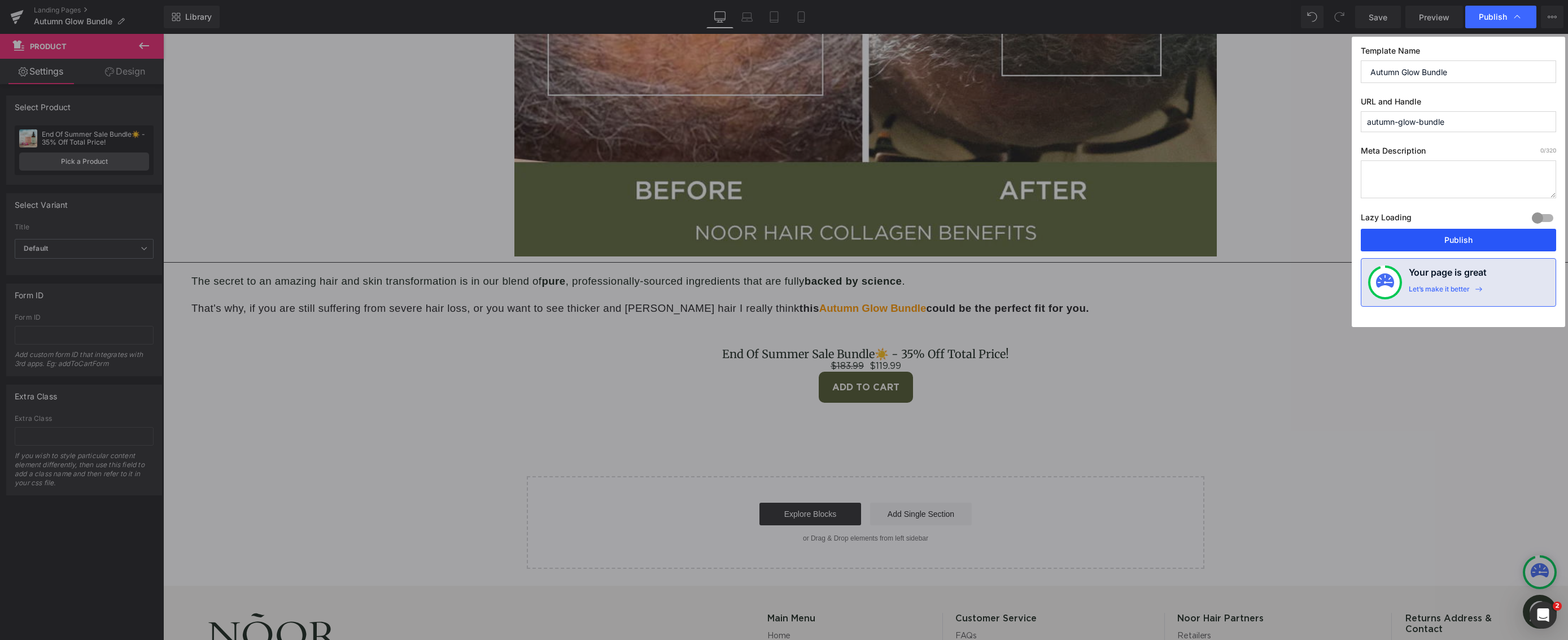
click at [1509, 243] on button "Publish" at bounding box center [1458, 240] width 195 height 23
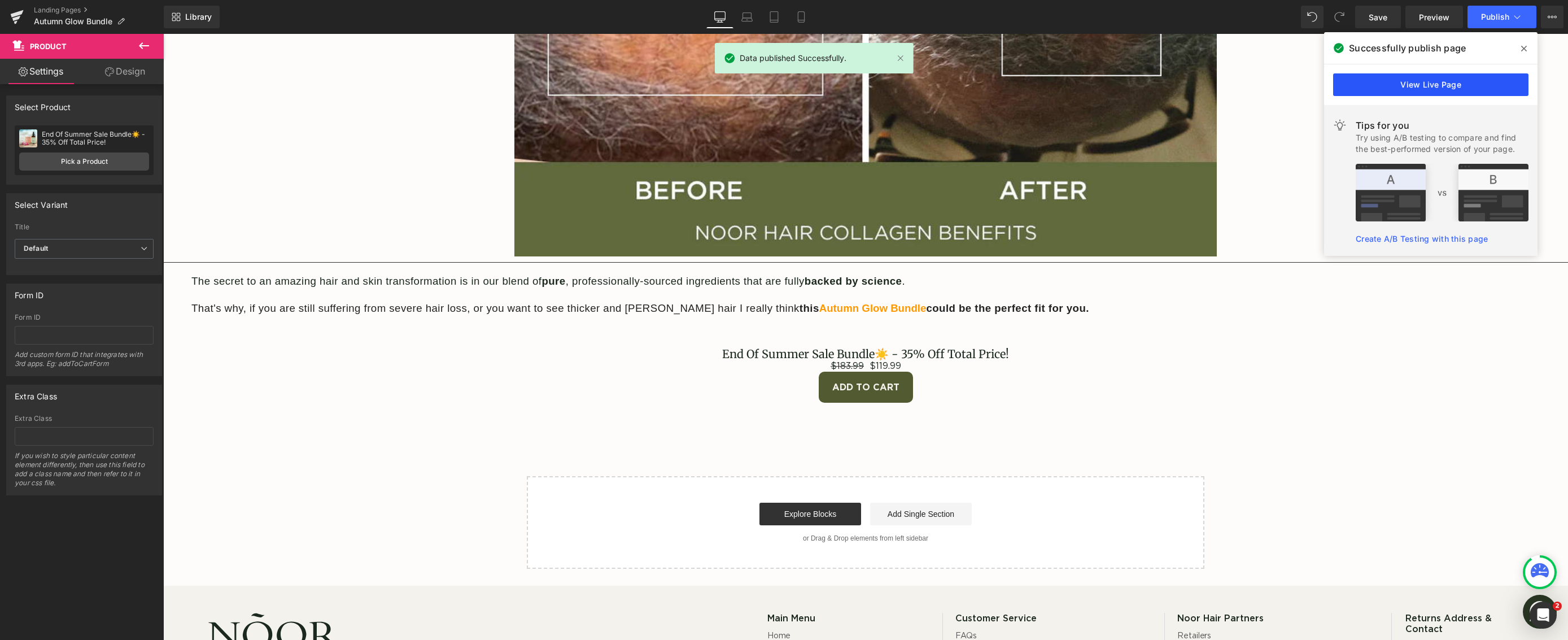
click at [1424, 87] on link "View Live Page" at bounding box center [1430, 85] width 195 height 23
